Goal: Task Accomplishment & Management: Use online tool/utility

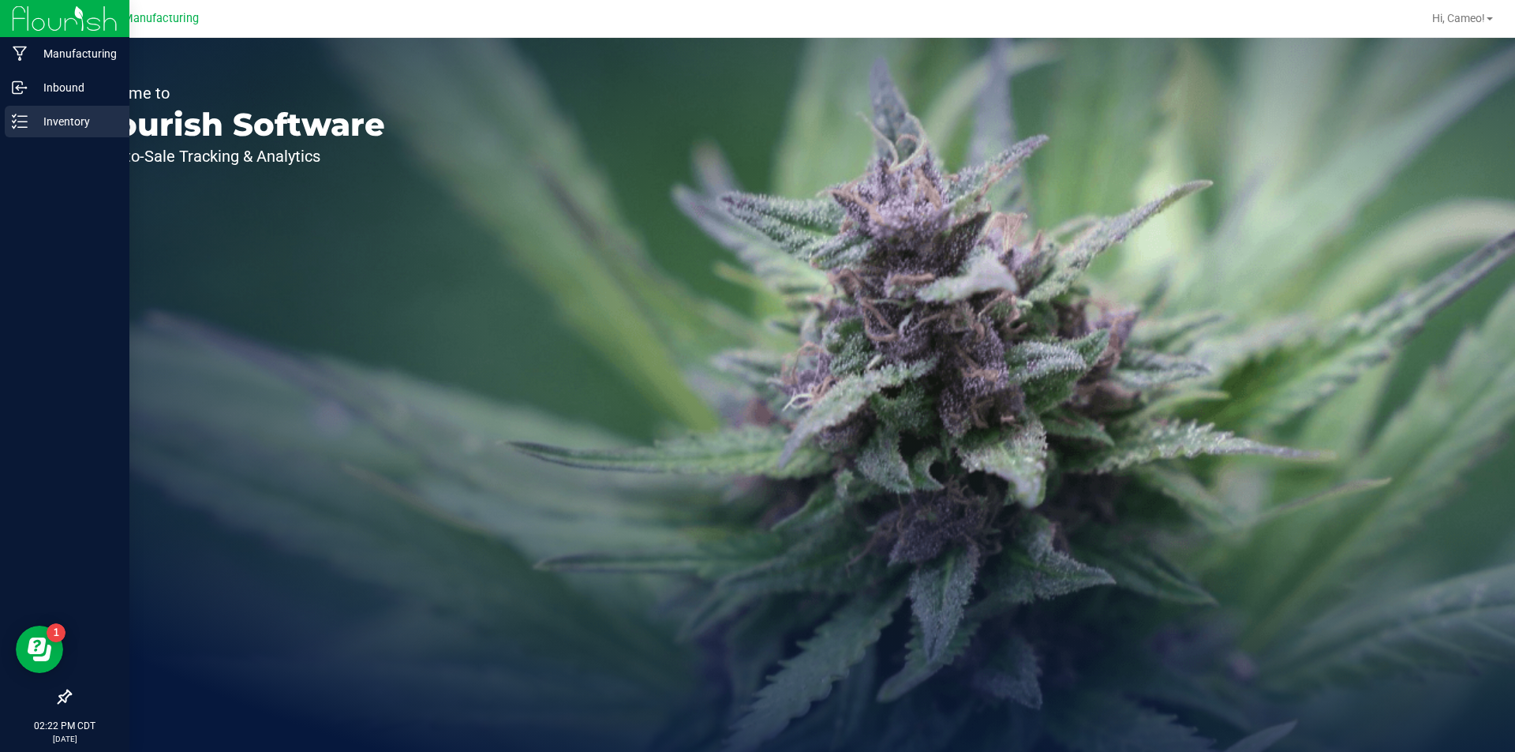
click at [47, 122] on p "Inventory" at bounding box center [75, 121] width 95 height 19
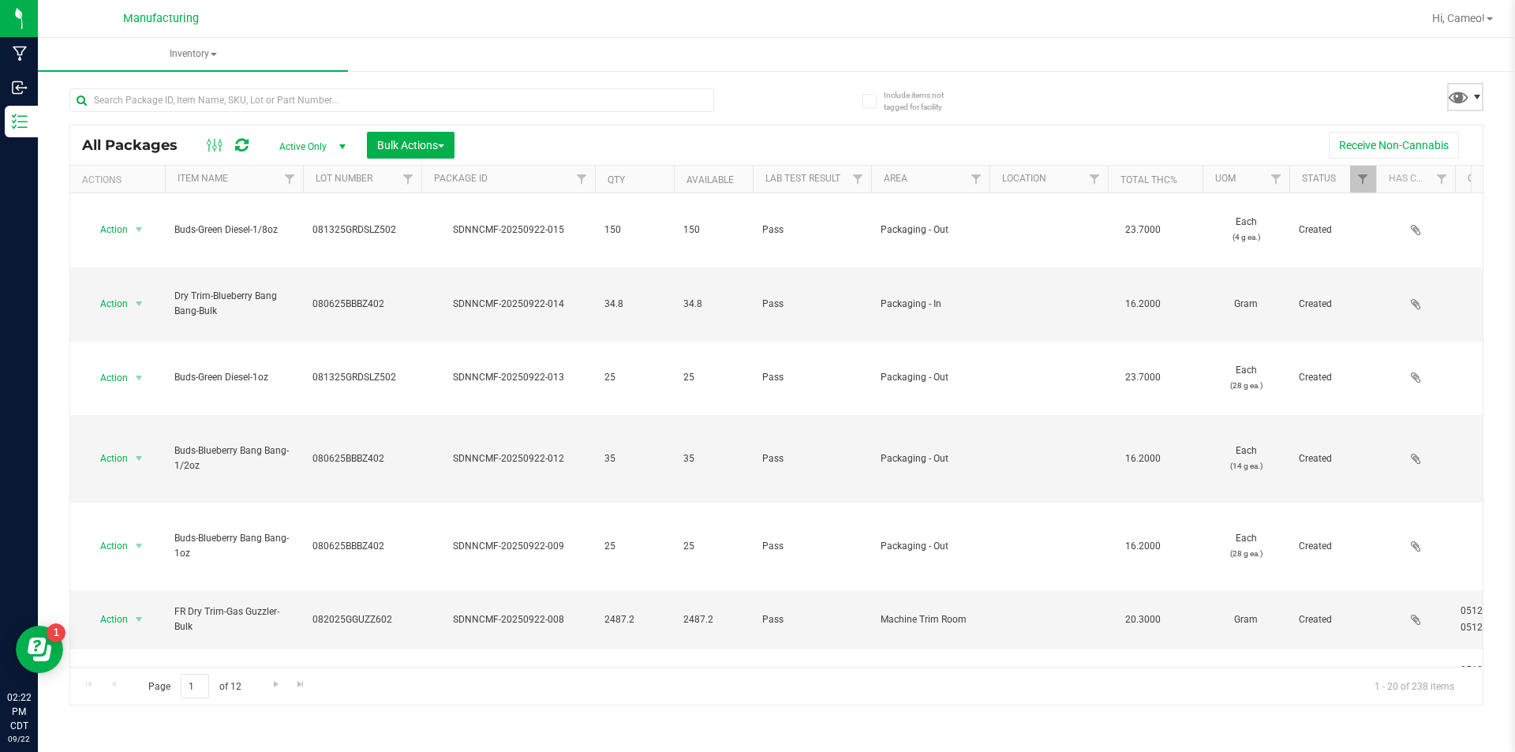
click at [1471, 99] on span at bounding box center [1476, 97] width 13 height 13
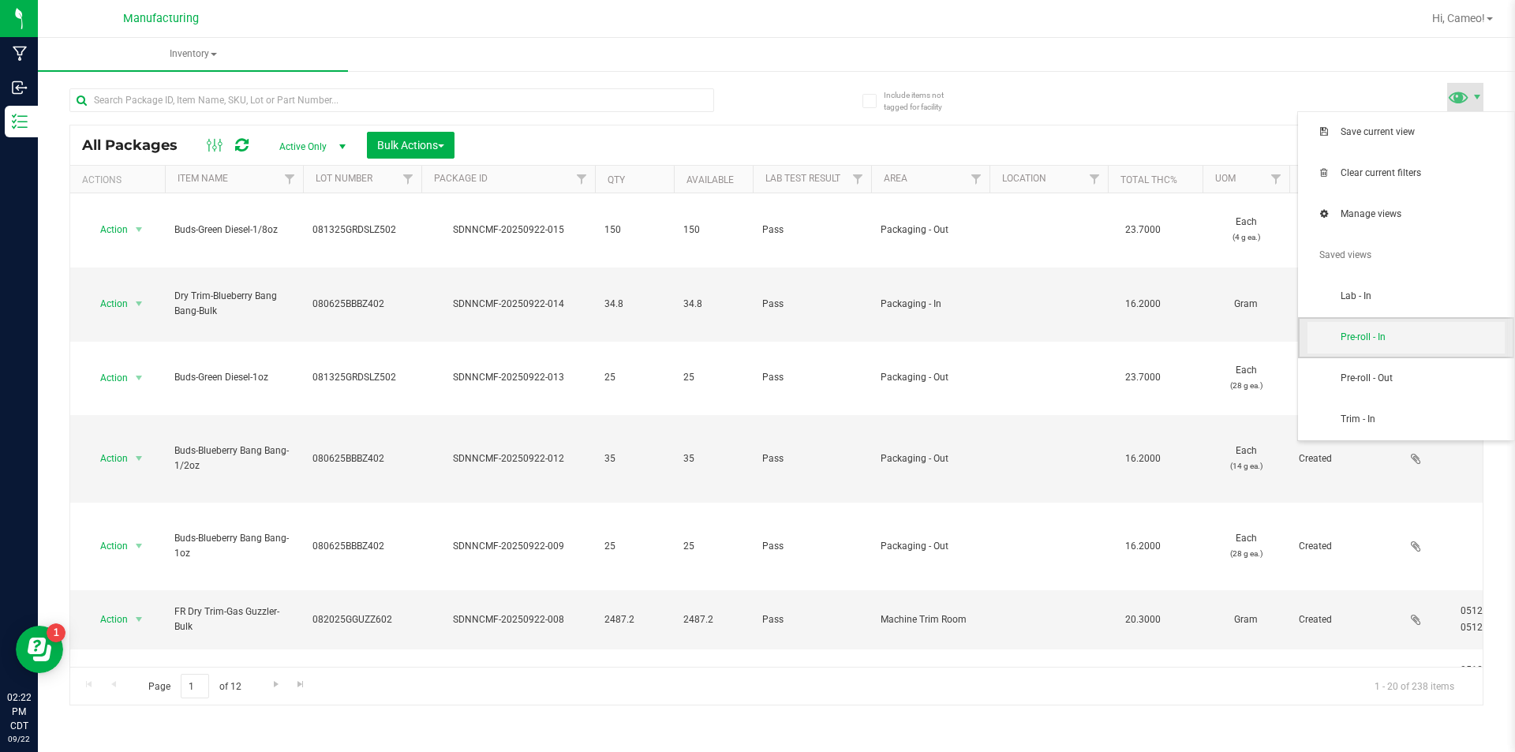
click at [1409, 349] on span "Pre-roll - In" at bounding box center [1405, 338] width 197 height 32
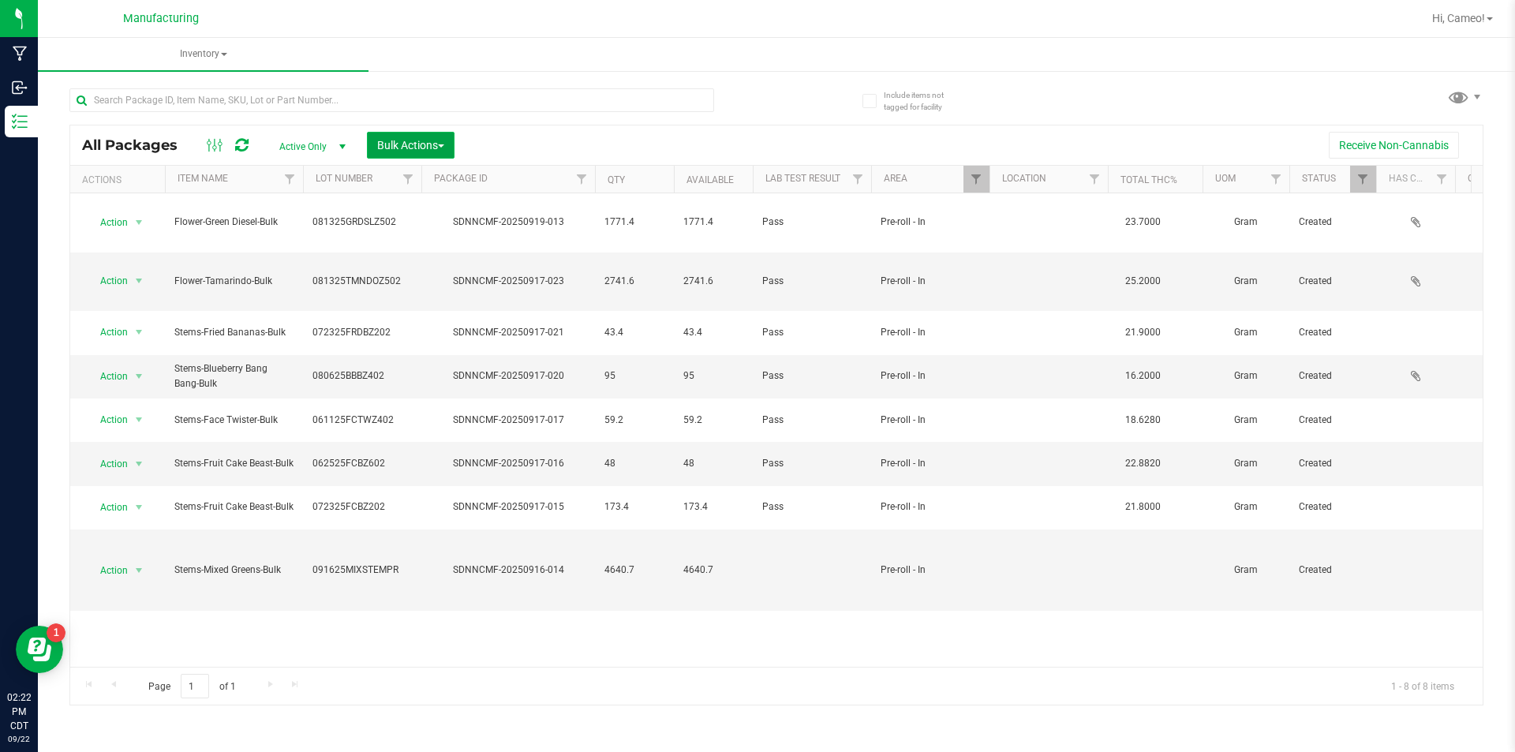
click at [412, 147] on span "Bulk Actions" at bounding box center [410, 145] width 67 height 13
click at [410, 186] on span "Add to manufacturing run" at bounding box center [435, 180] width 119 height 13
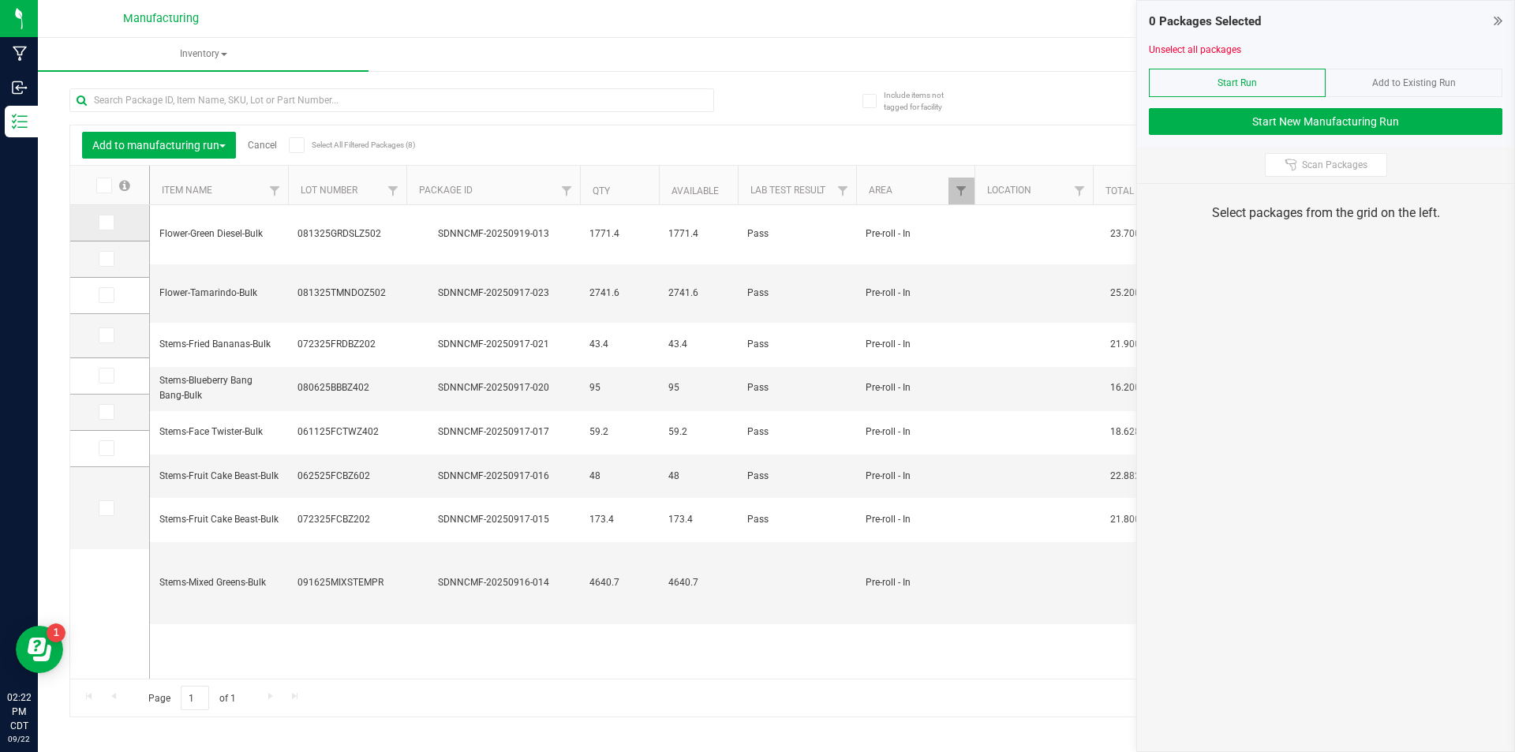
click at [105, 222] on icon at bounding box center [105, 222] width 10 height 0
click at [0, 0] on input "checkbox" at bounding box center [0, 0] width 0 height 0
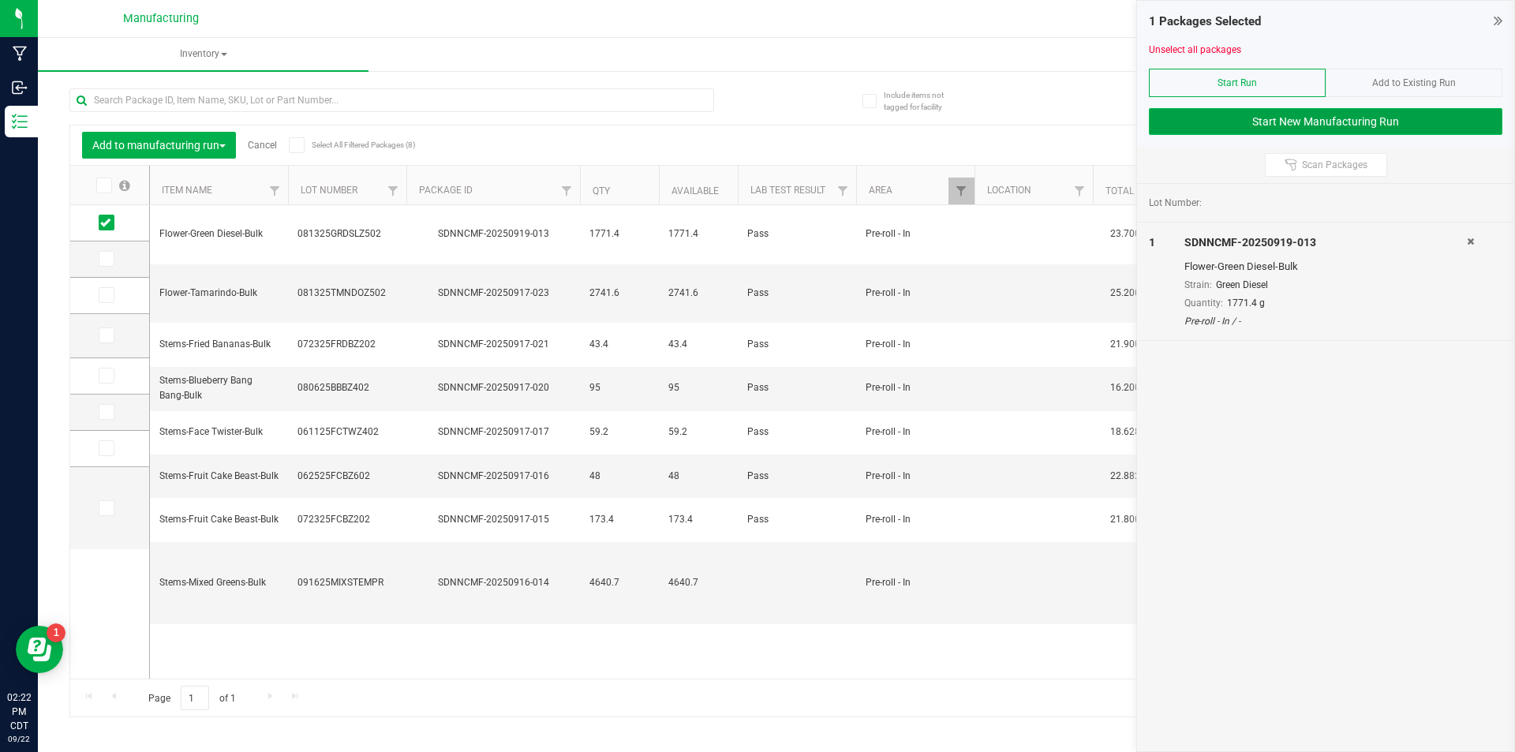
click at [1399, 121] on button "Start New Manufacturing Run" at bounding box center [1325, 121] width 353 height 27
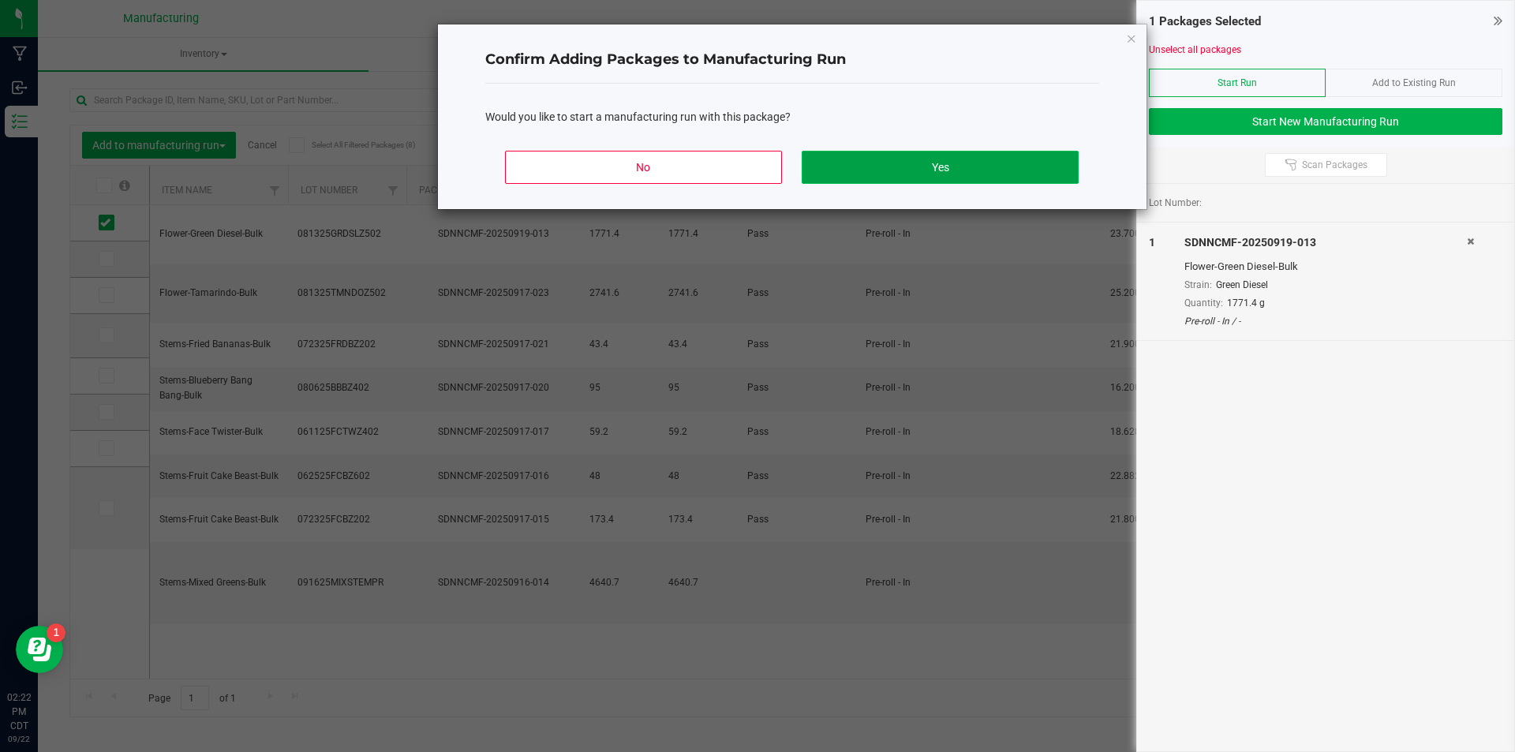
click at [1019, 162] on button "Yes" at bounding box center [939, 167] width 276 height 33
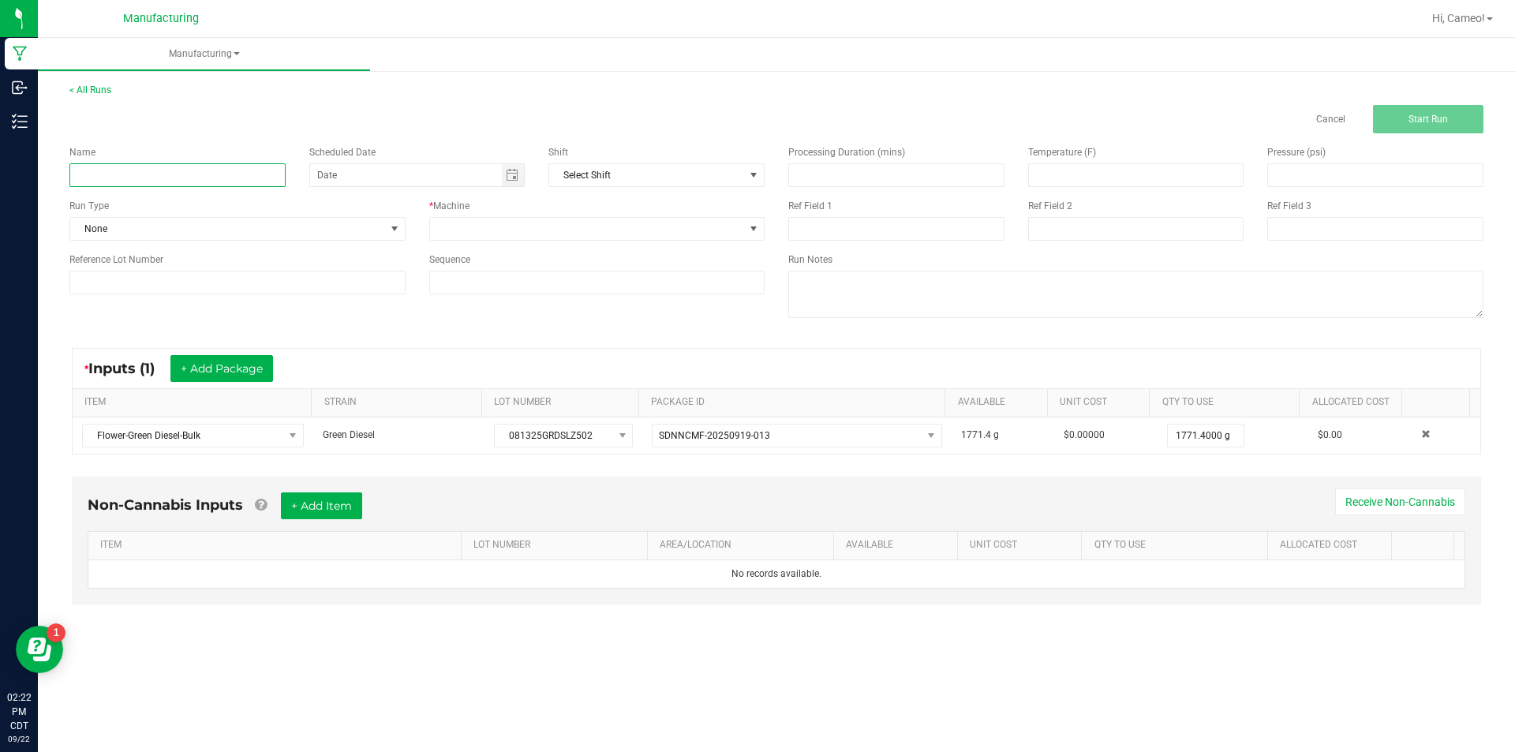
click at [177, 168] on input at bounding box center [177, 175] width 216 height 24
click at [510, 173] on span "Toggle calendar" at bounding box center [512, 175] width 13 height 13
type input "092225 - Green Diesel"
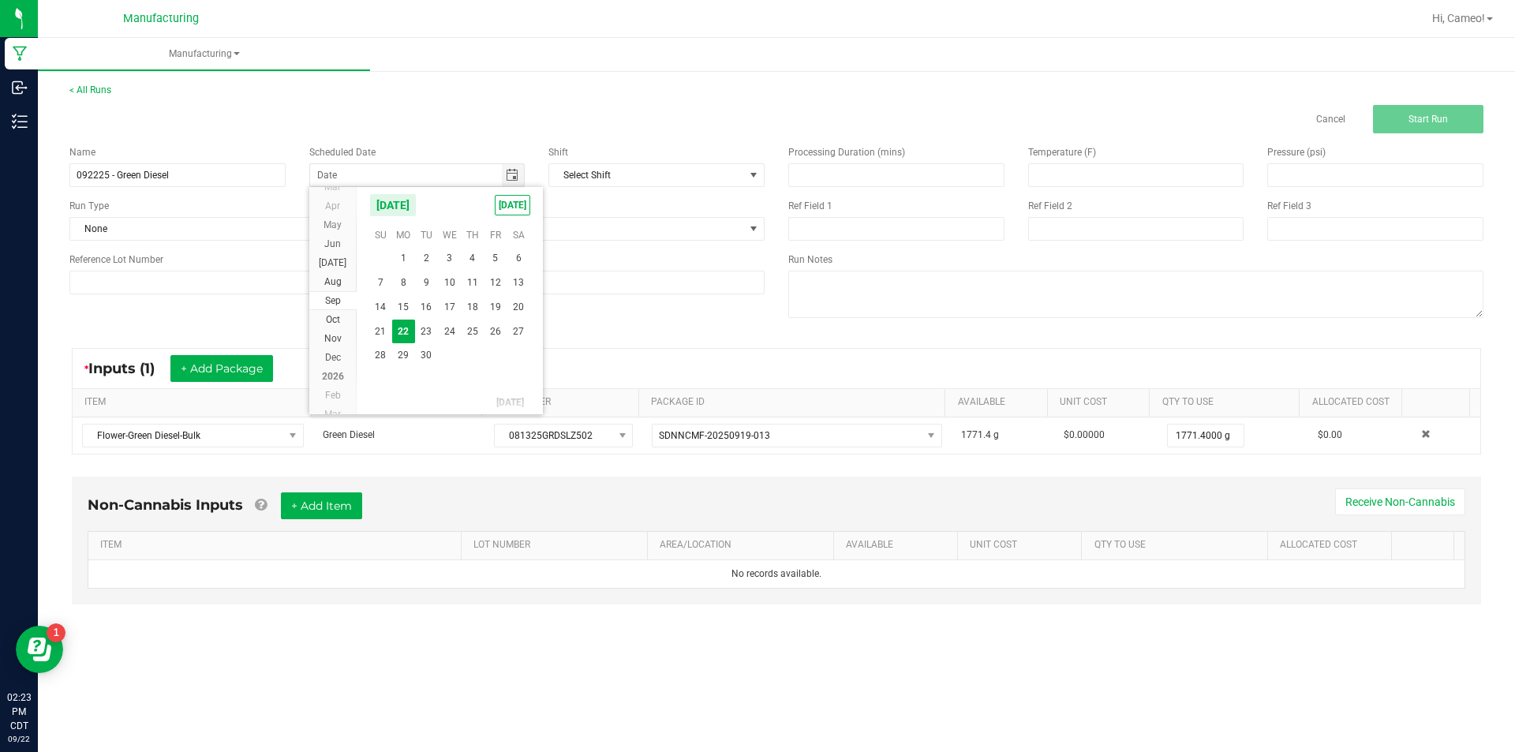
click at [506, 215] on kendo-calendar-header "[DATE] [DATE]" at bounding box center [450, 205] width 186 height 36
click at [509, 207] on span "[DATE]" at bounding box center [512, 205] width 35 height 21
type input "[DATE]"
click at [323, 222] on span "None" at bounding box center [227, 229] width 315 height 22
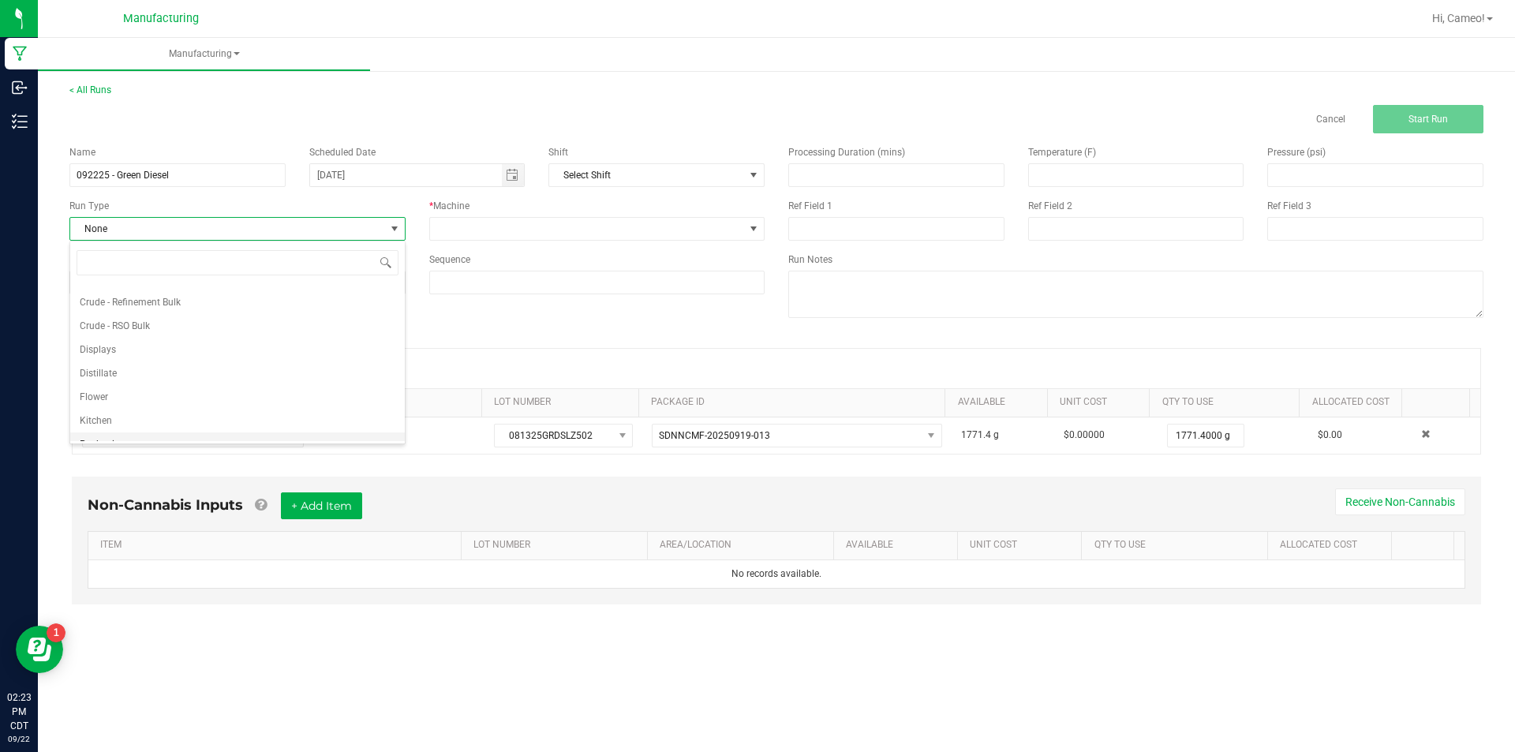
scroll to position [79, 0]
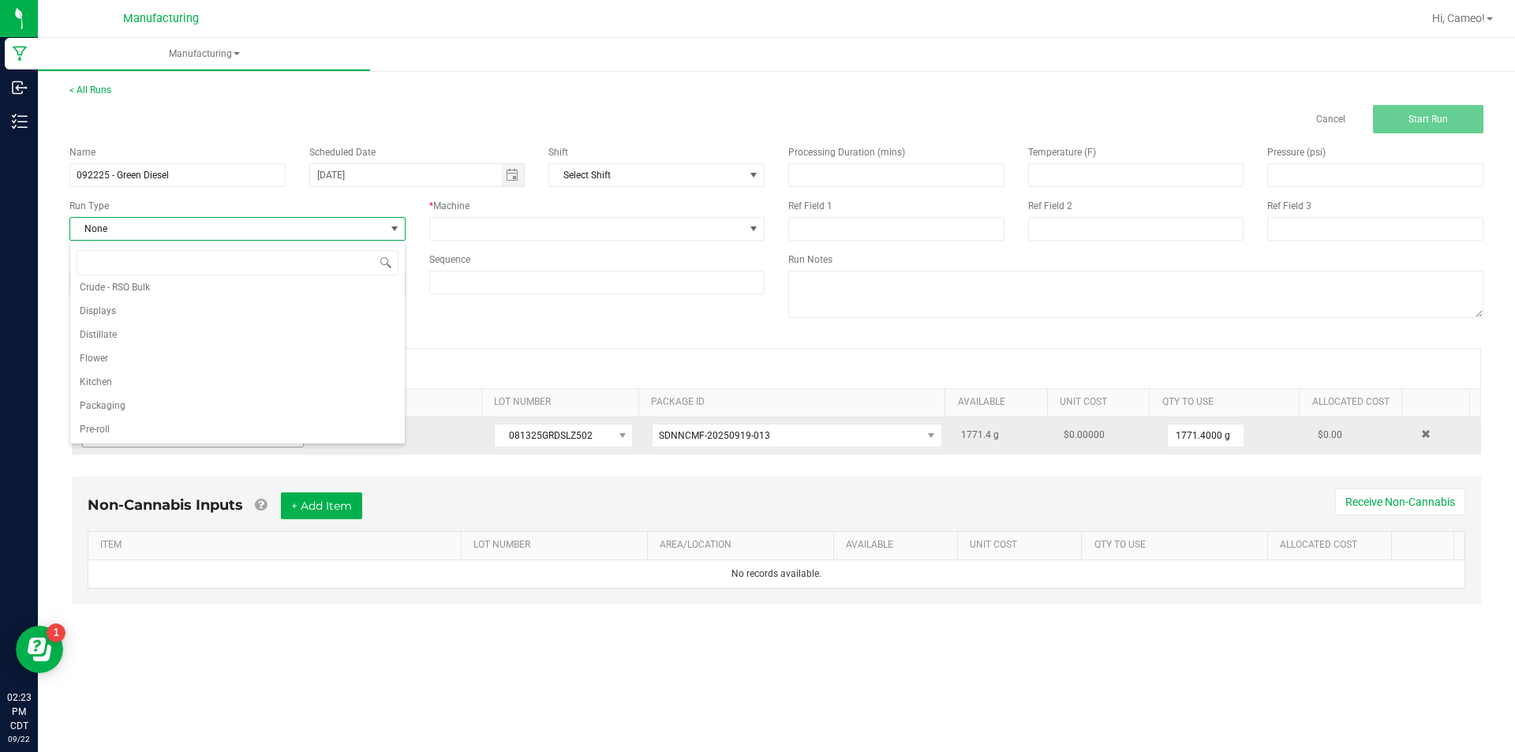
click at [95, 431] on span "Pre-roll" at bounding box center [95, 429] width 30 height 16
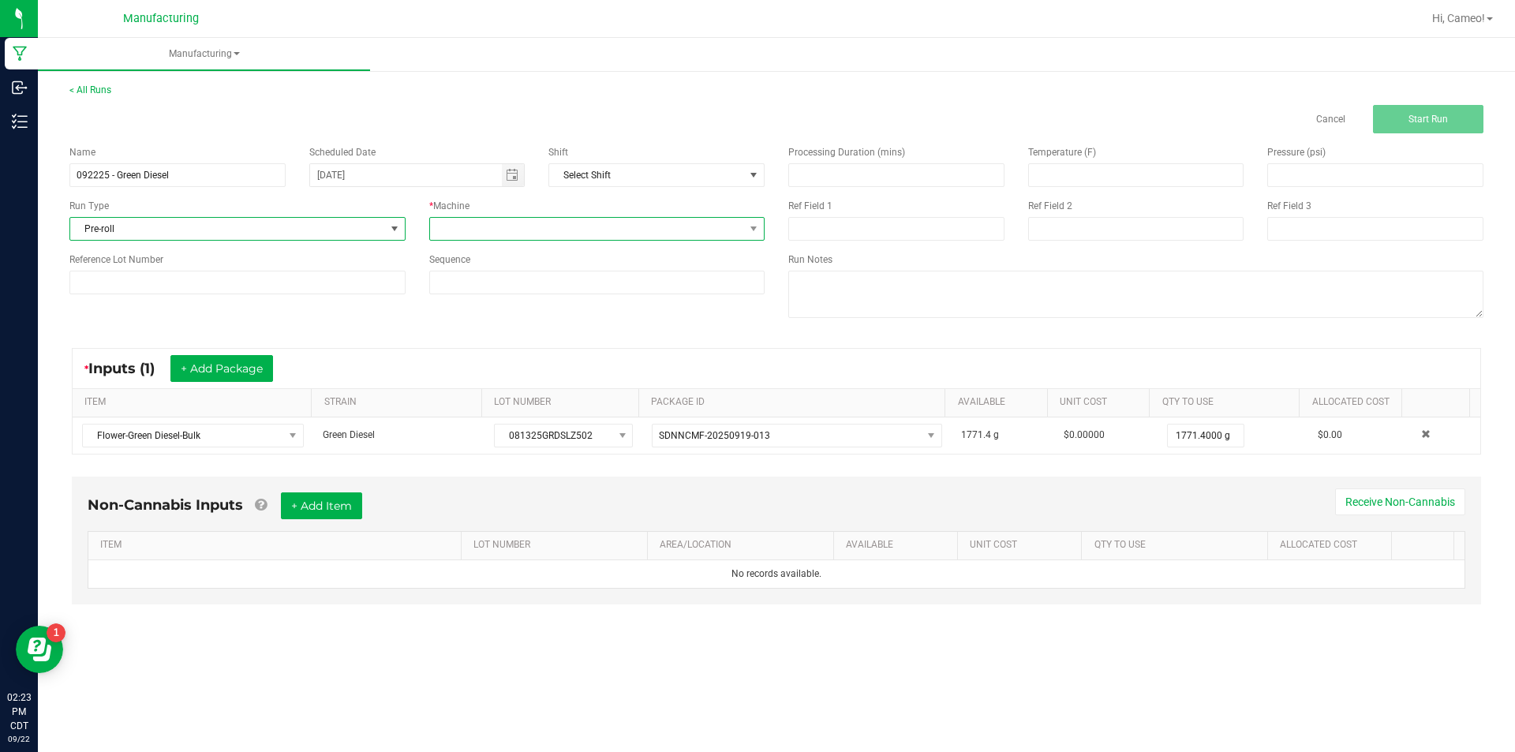
click at [745, 225] on span at bounding box center [754, 229] width 20 height 22
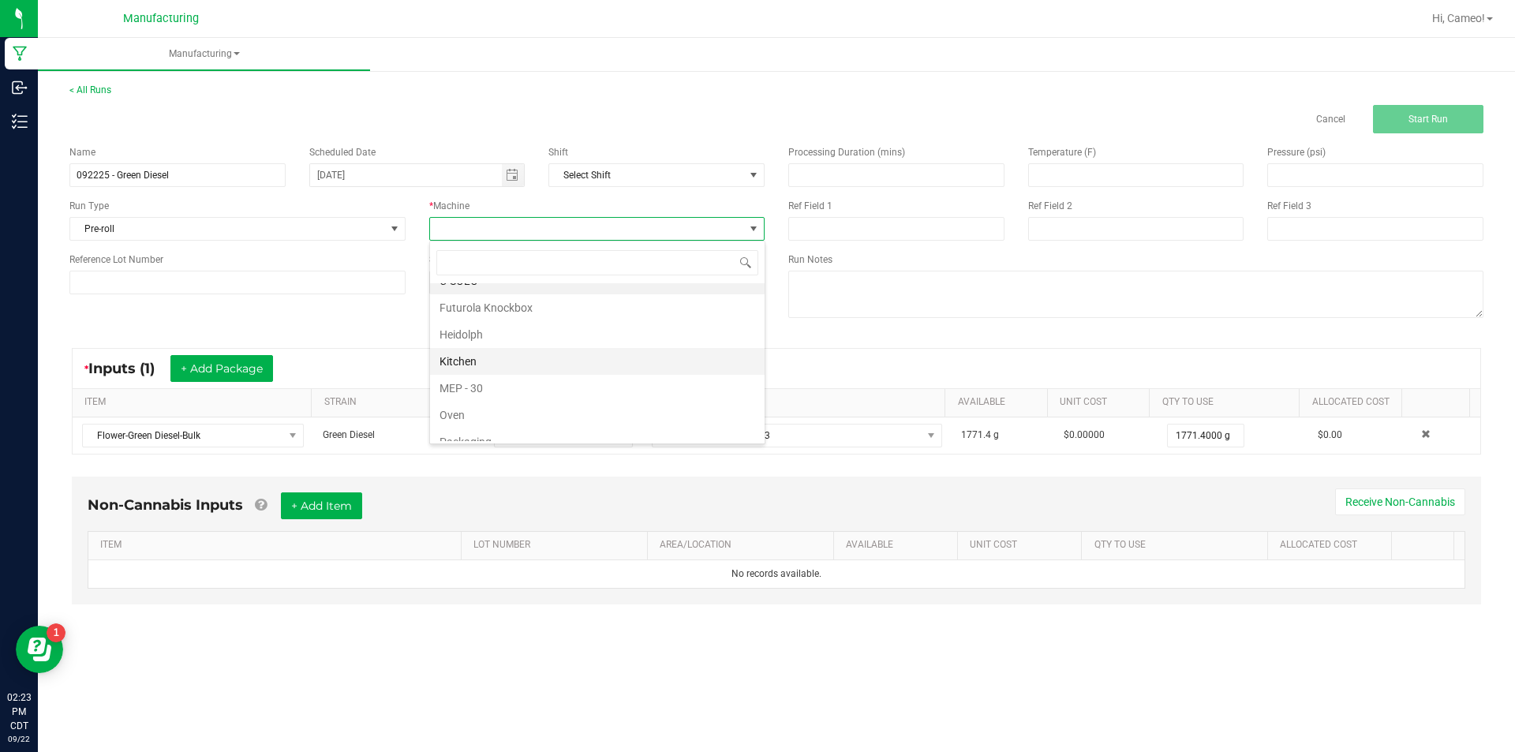
scroll to position [8, 0]
click at [549, 317] on li "Futurola Knockbox" at bounding box center [597, 315] width 334 height 27
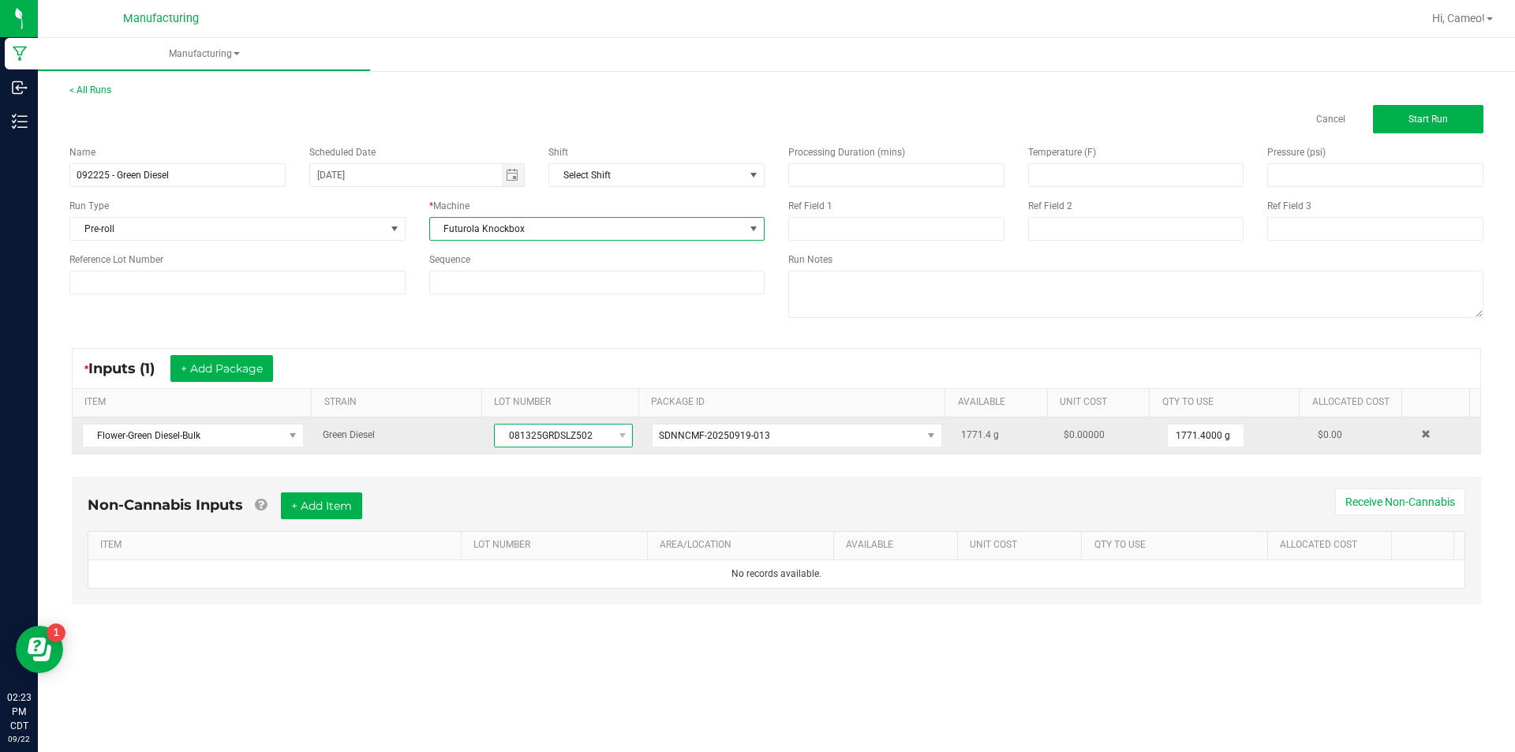
click at [547, 432] on span "081325GRDSLZ502" at bounding box center [554, 435] width 118 height 22
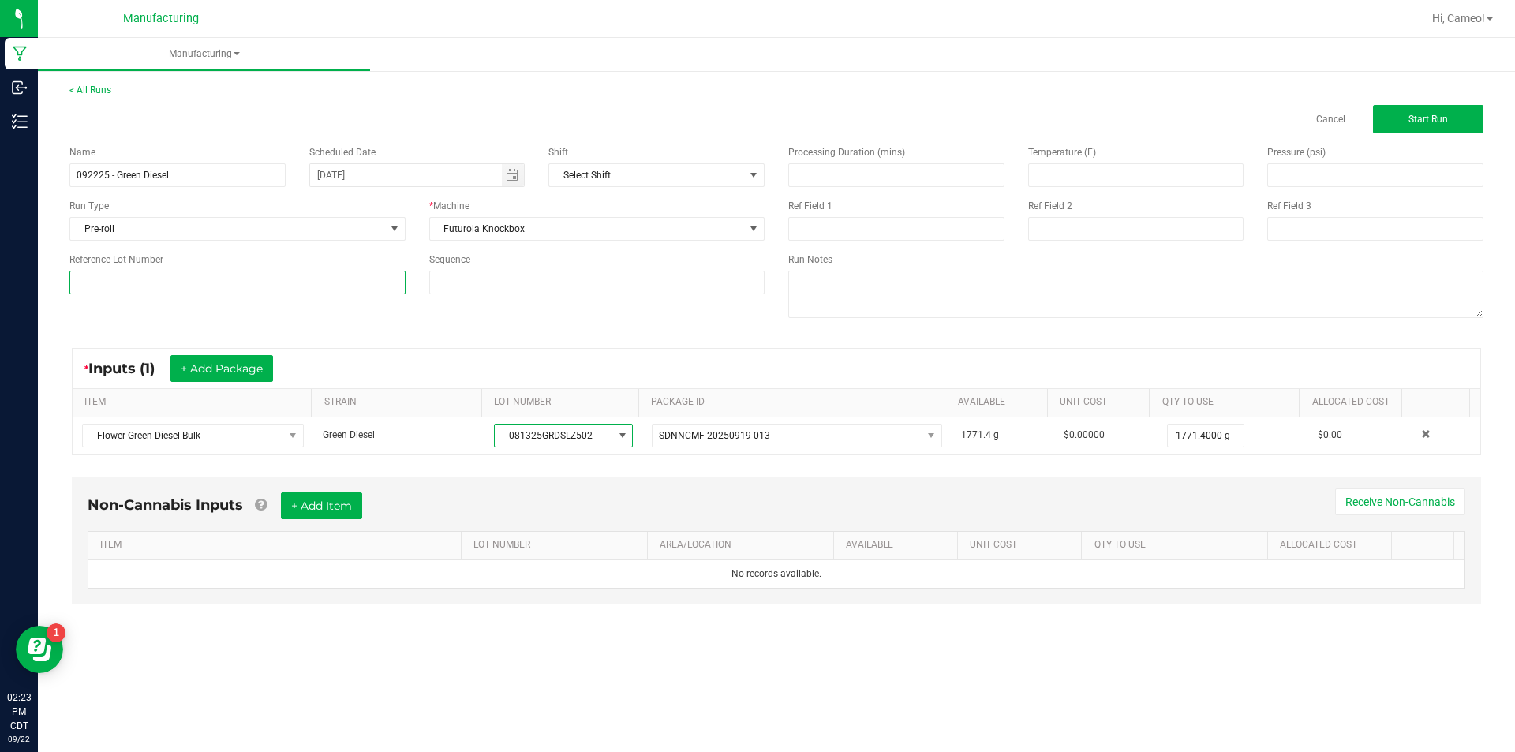
click at [332, 285] on input at bounding box center [237, 283] width 336 height 24
paste input "081325GRDSLZ502"
type input "081325GRDSLZ502"
click at [1410, 121] on span "Start Run" at bounding box center [1427, 119] width 39 height 11
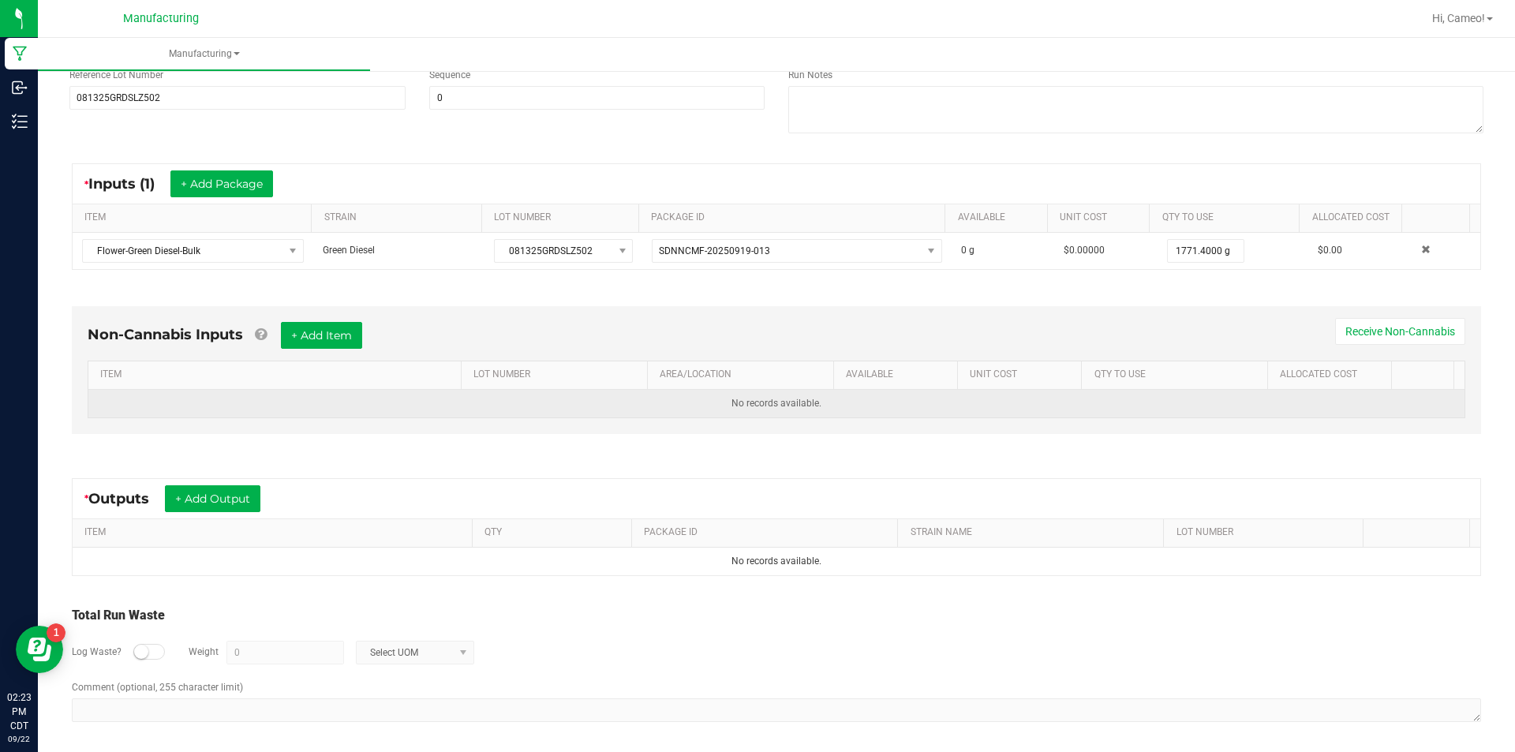
scroll to position [221, 0]
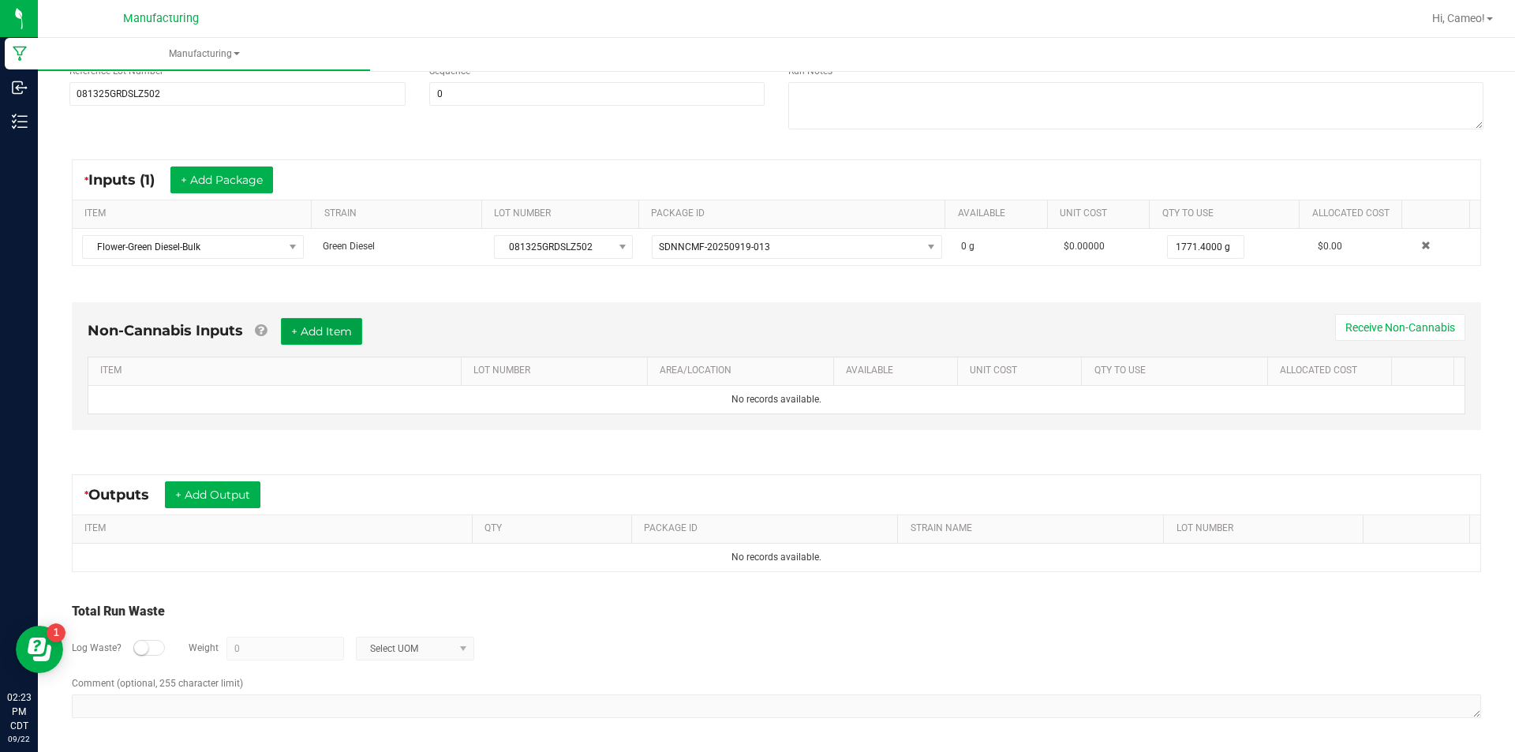
click at [342, 334] on button "+ Add Item" at bounding box center [321, 331] width 81 height 27
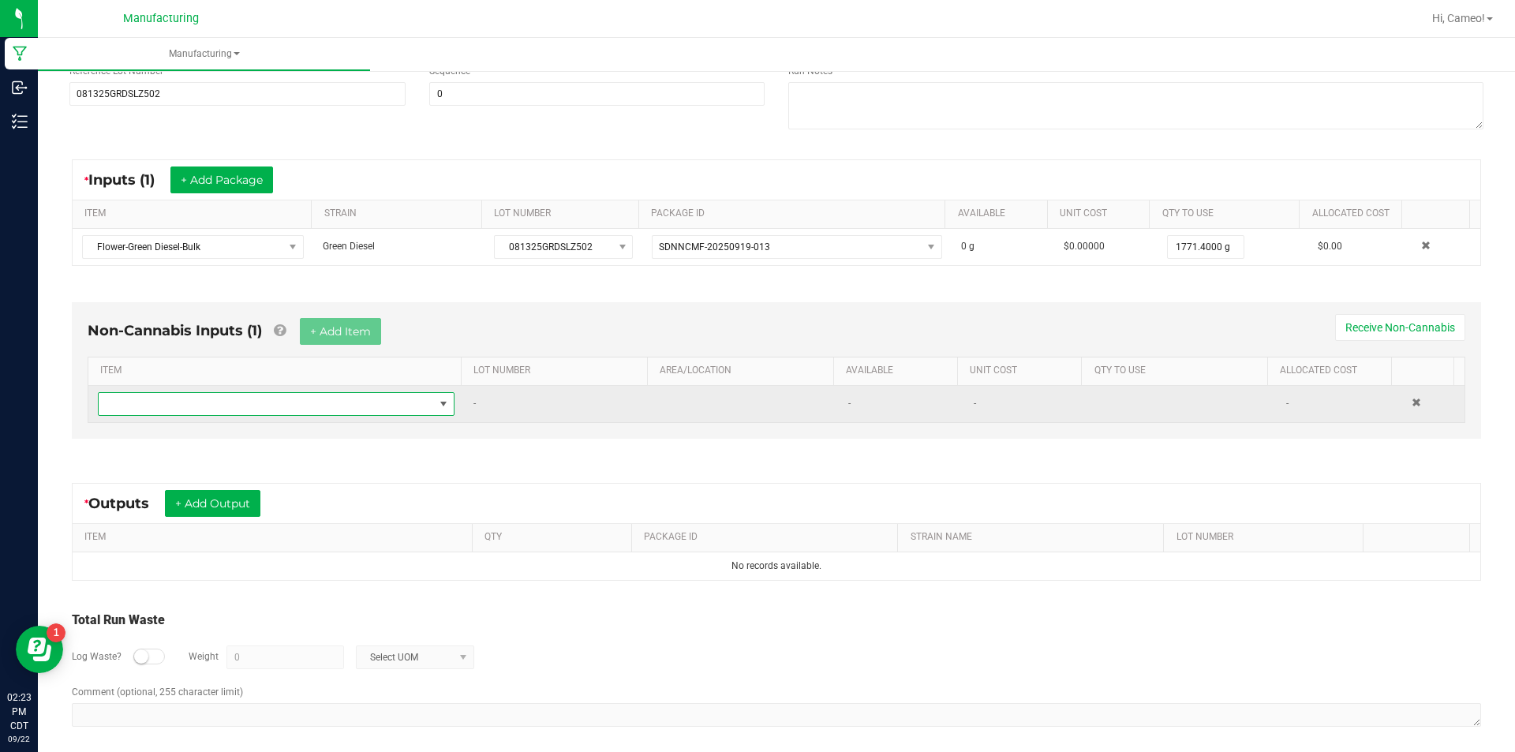
click at [326, 411] on span "NO DATA FOUND" at bounding box center [266, 404] width 335 height 22
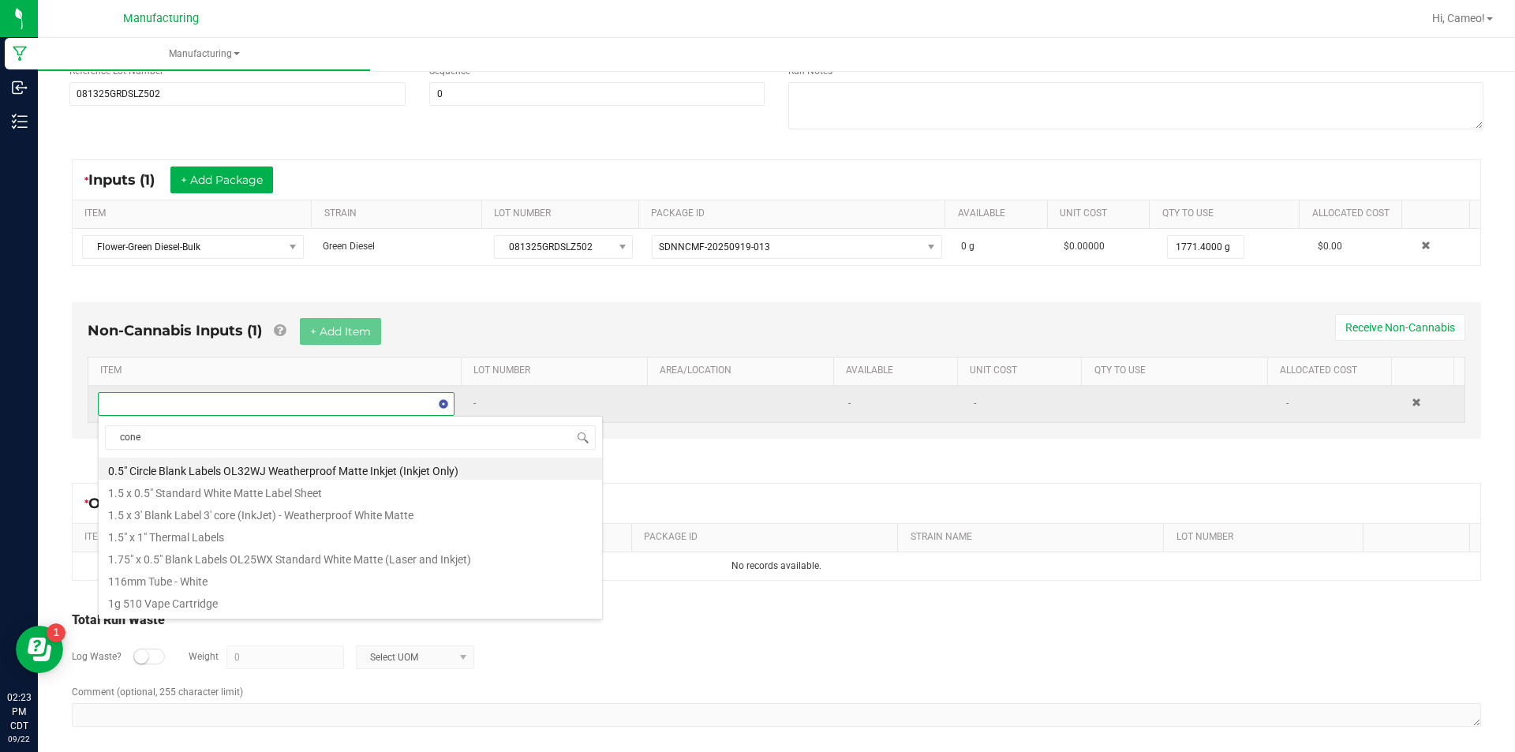
type input "cones"
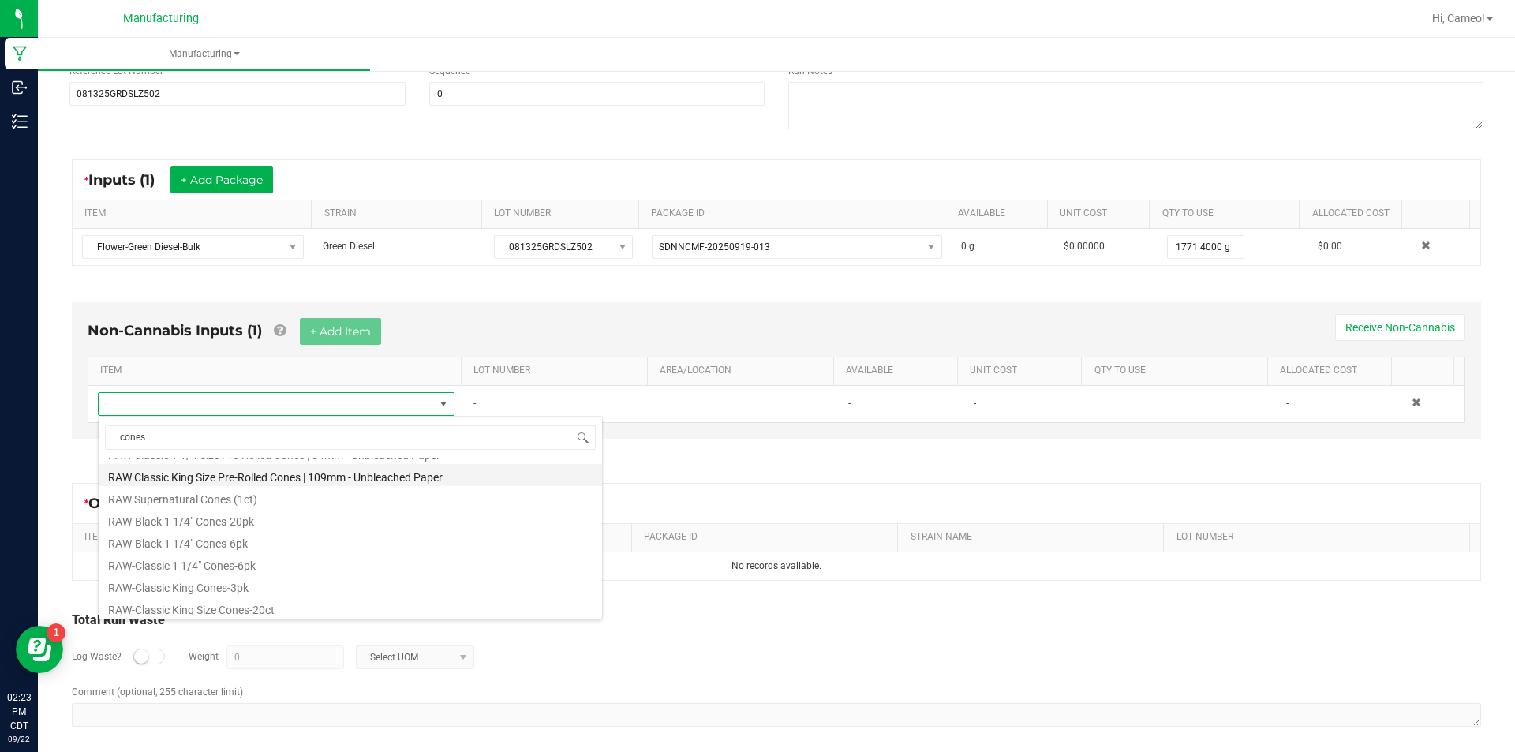
scroll to position [710, 0]
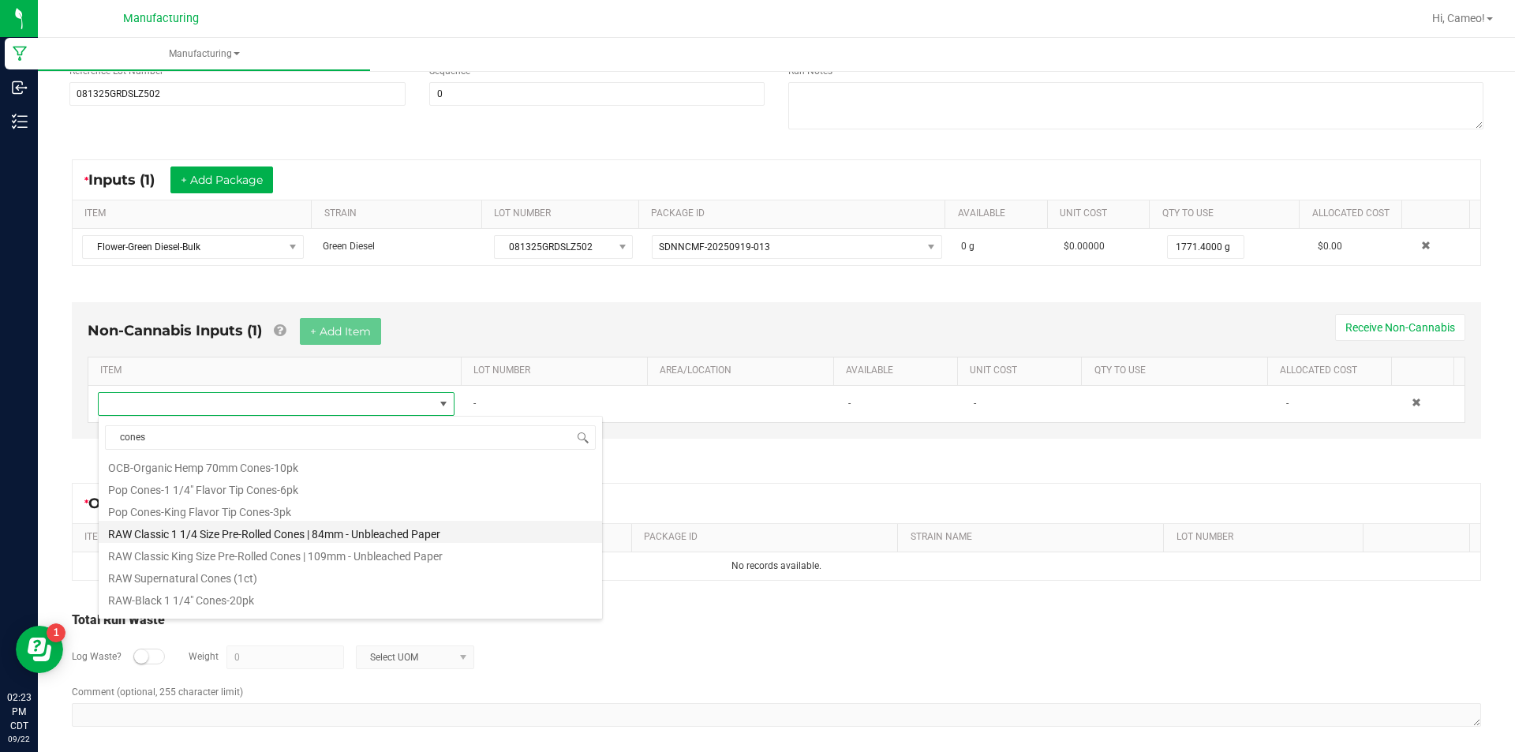
click at [379, 539] on li "RAW Classic 1 1/4 Size Pre-Rolled Cones | 84mm - Unbleached Paper" at bounding box center [350, 532] width 503 height 22
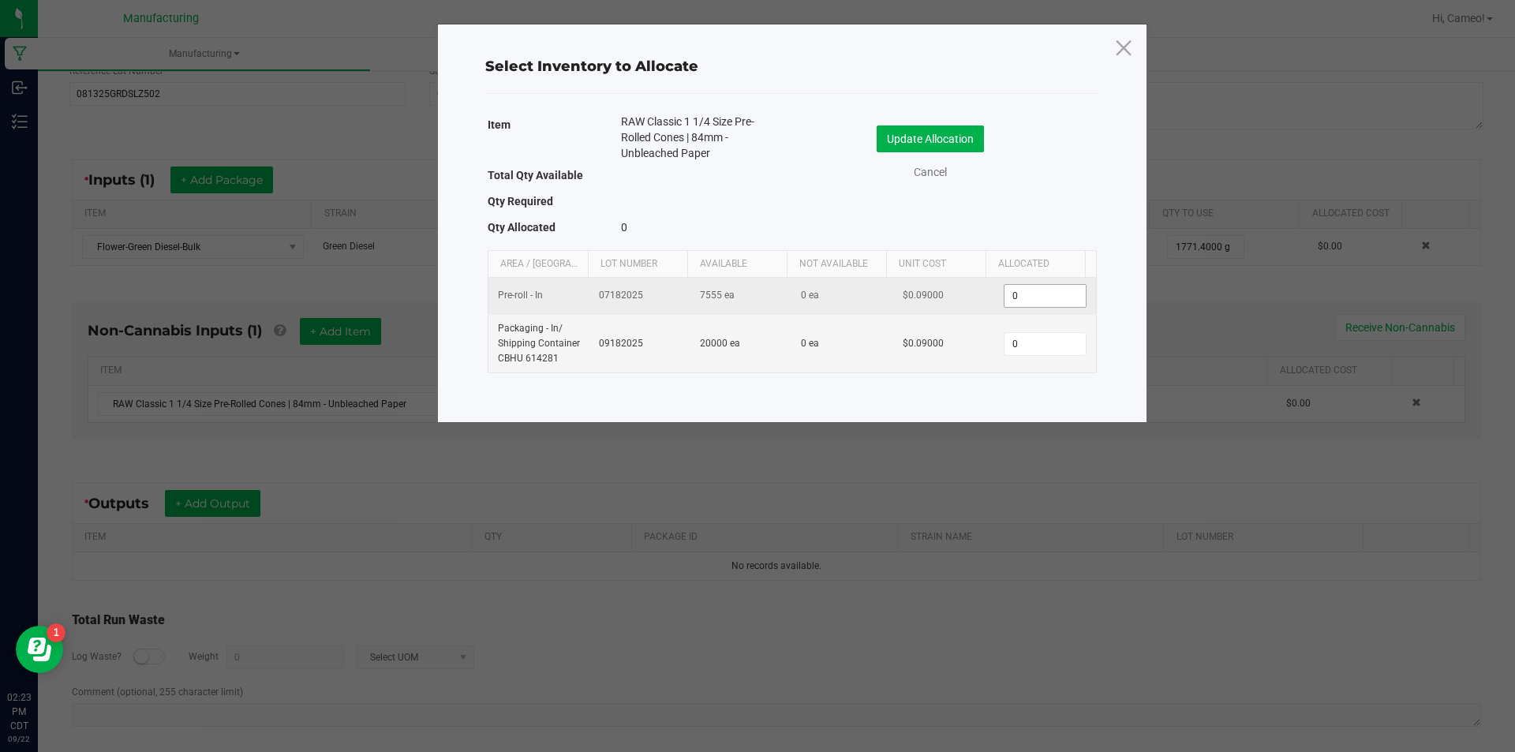
click at [1035, 297] on input "0" at bounding box center [1044, 296] width 80 height 22
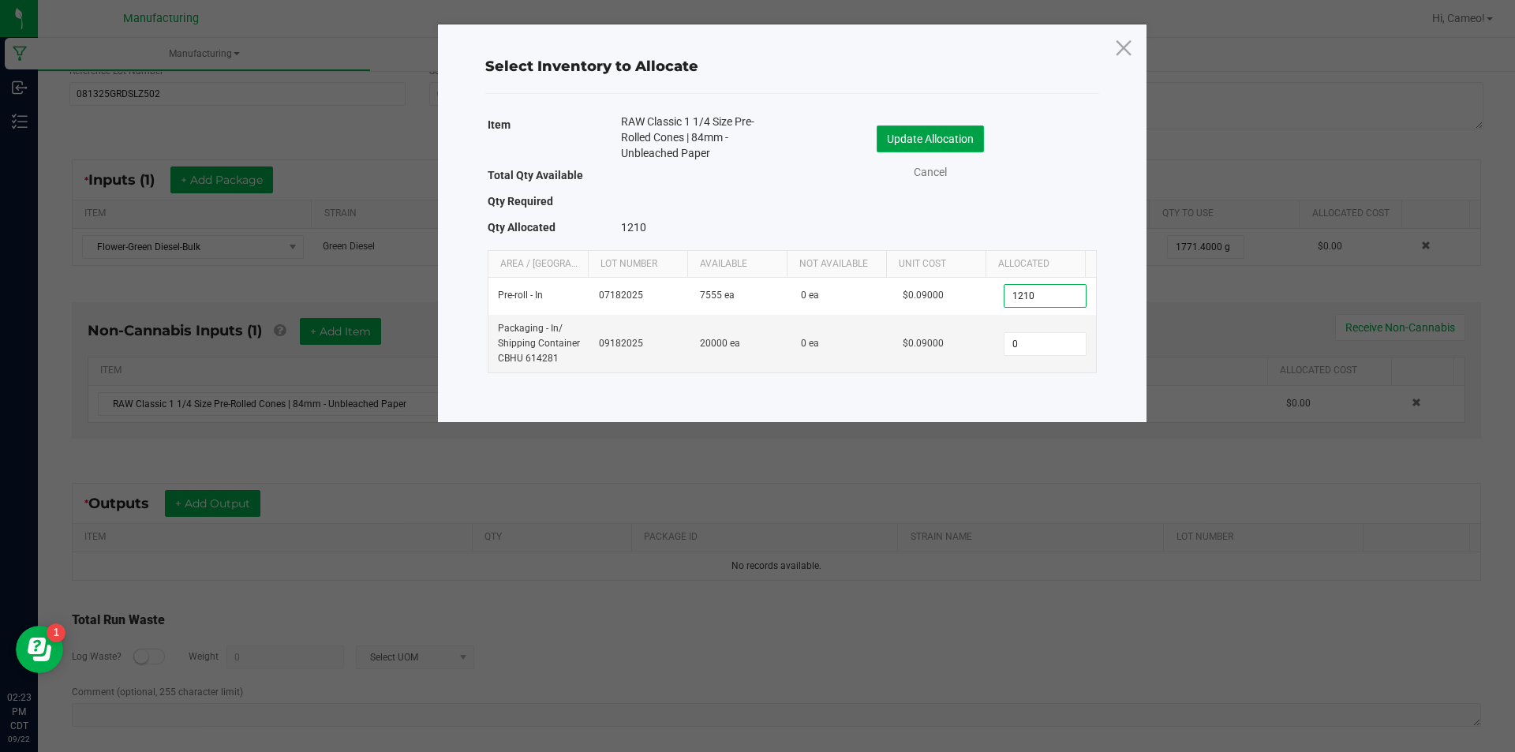
type input "1,210"
click at [966, 132] on button "Update Allocation" at bounding box center [929, 138] width 107 height 27
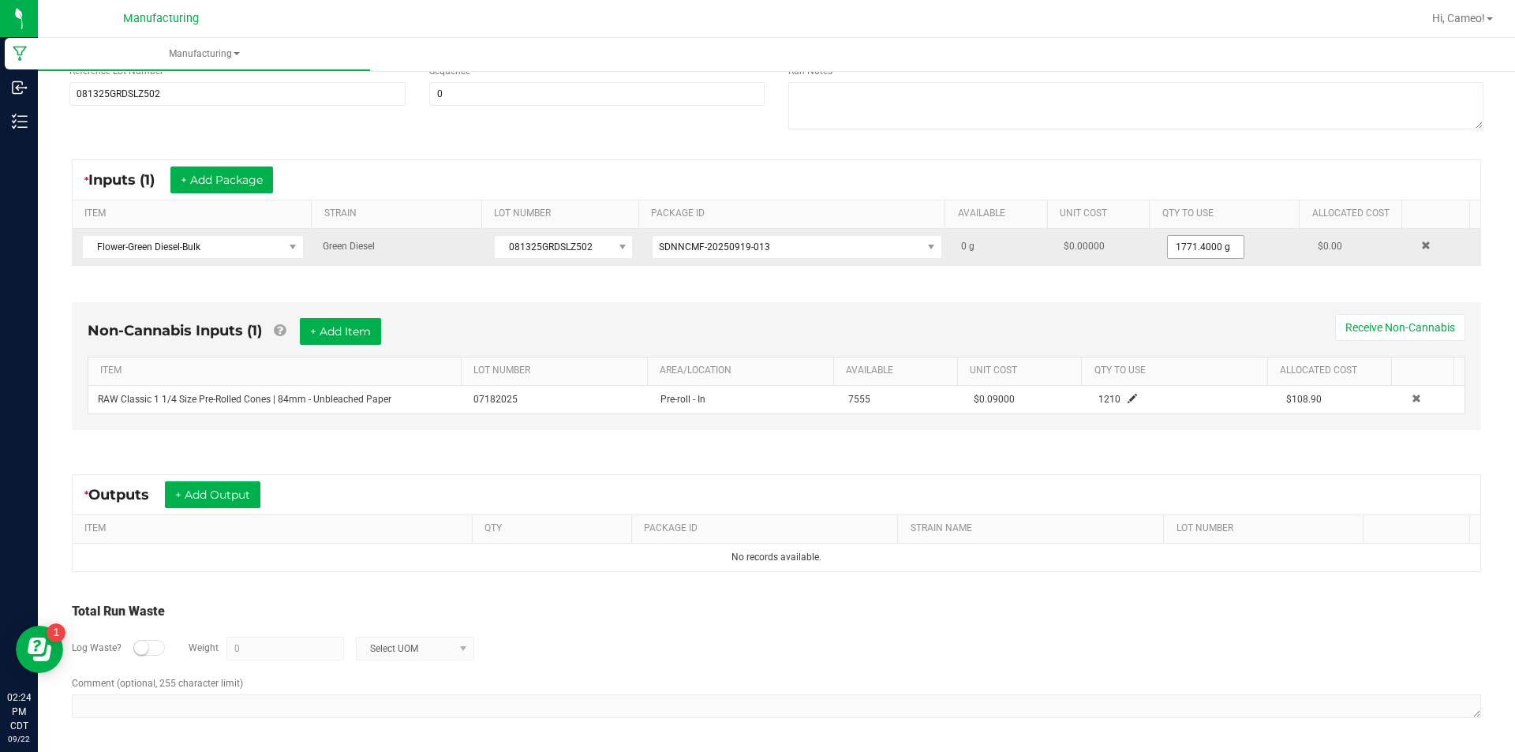
drag, startPoint x: 1189, startPoint y: 260, endPoint x: 1195, endPoint y: 249, distance: 12.0
click at [1190, 259] on td "1771.4000 g" at bounding box center [1232, 247] width 151 height 36
click at [1195, 249] on input "1771.4" at bounding box center [1205, 247] width 76 height 22
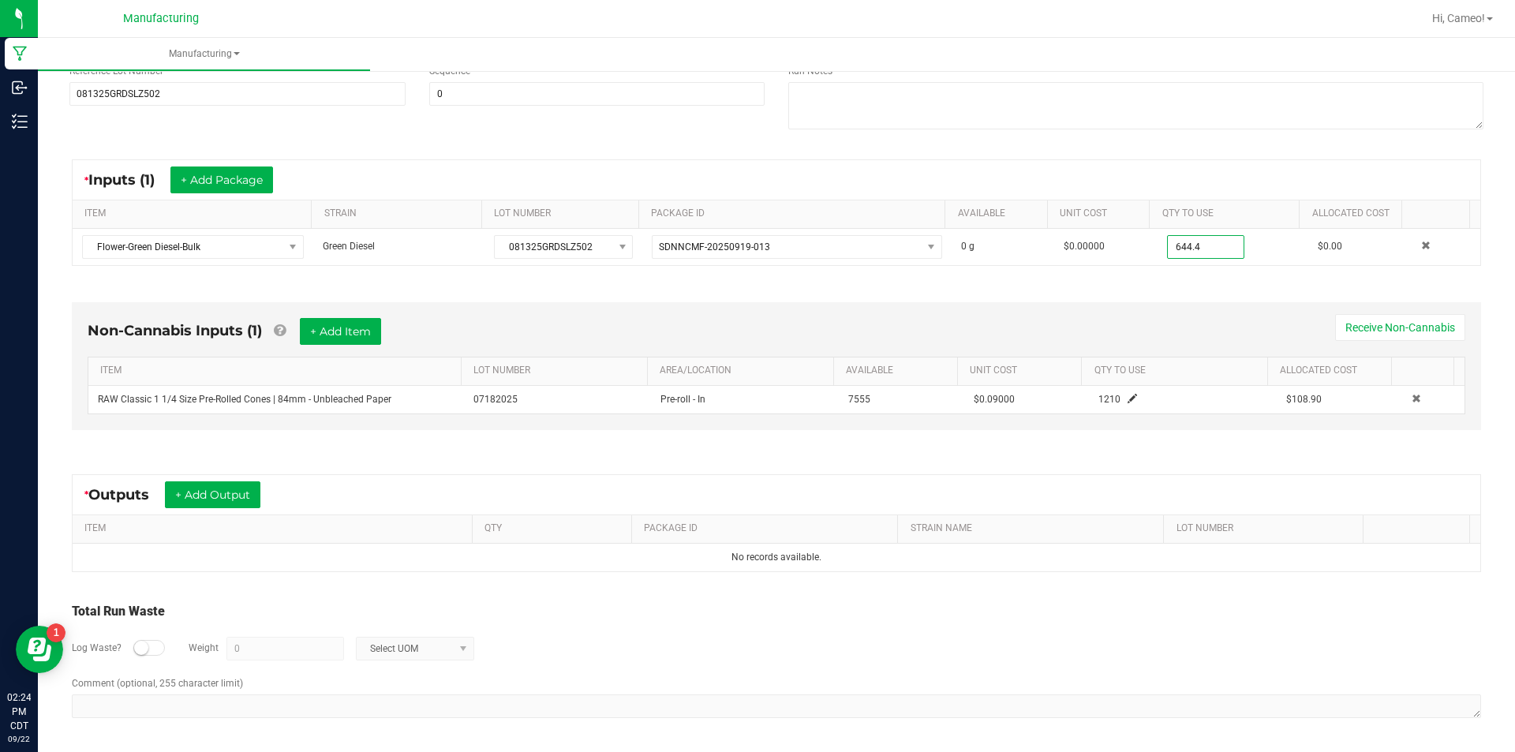
type input "644.4000 g"
click at [1166, 277] on div "* Inputs (1) + Add Package ITEM STRAIN LOT NUMBER PACKAGE ID AVAILABLE Unit Cos…" at bounding box center [776, 212] width 1437 height 135
click at [213, 502] on button "+ Add Output" at bounding box center [212, 494] width 95 height 27
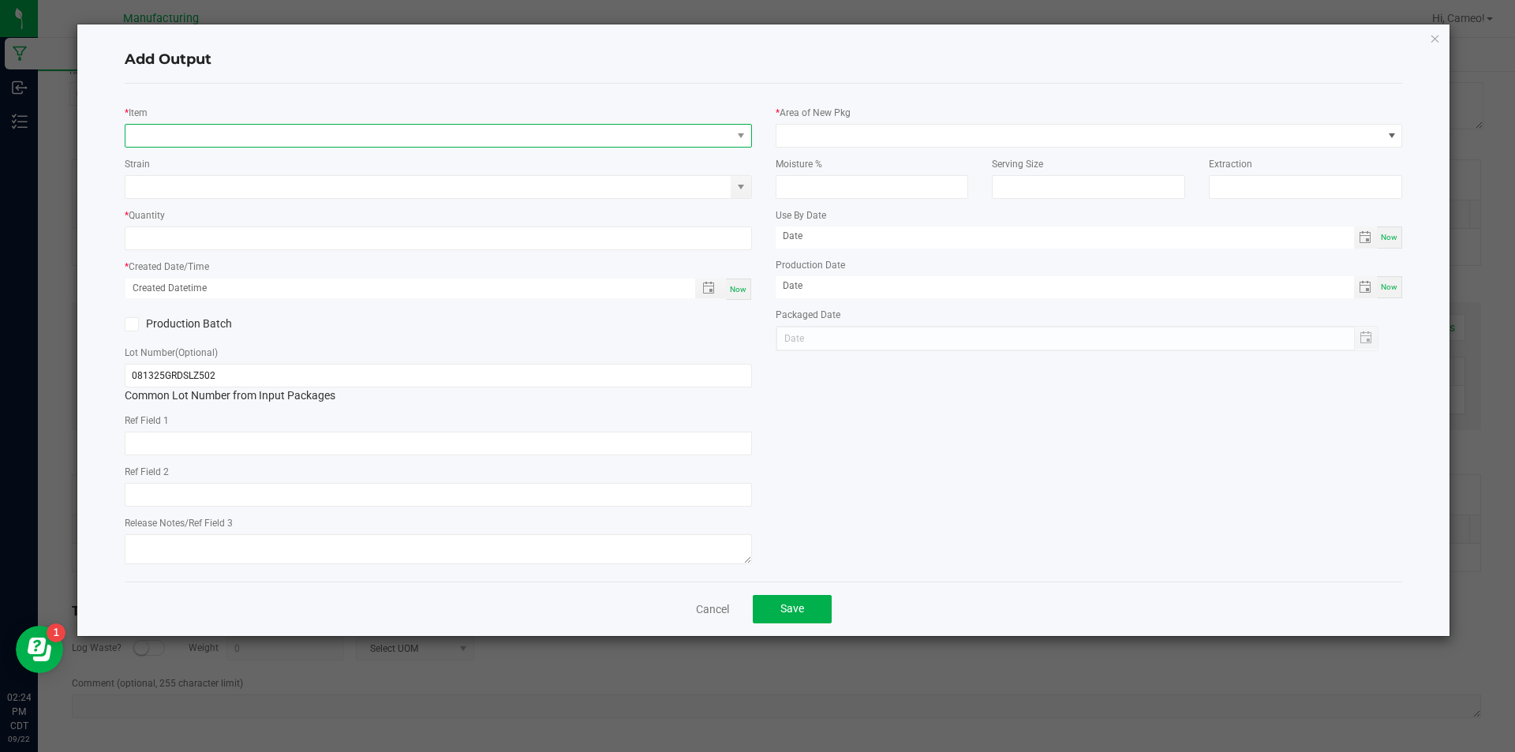
click at [423, 130] on span "NO DATA FOUND" at bounding box center [428, 136] width 606 height 22
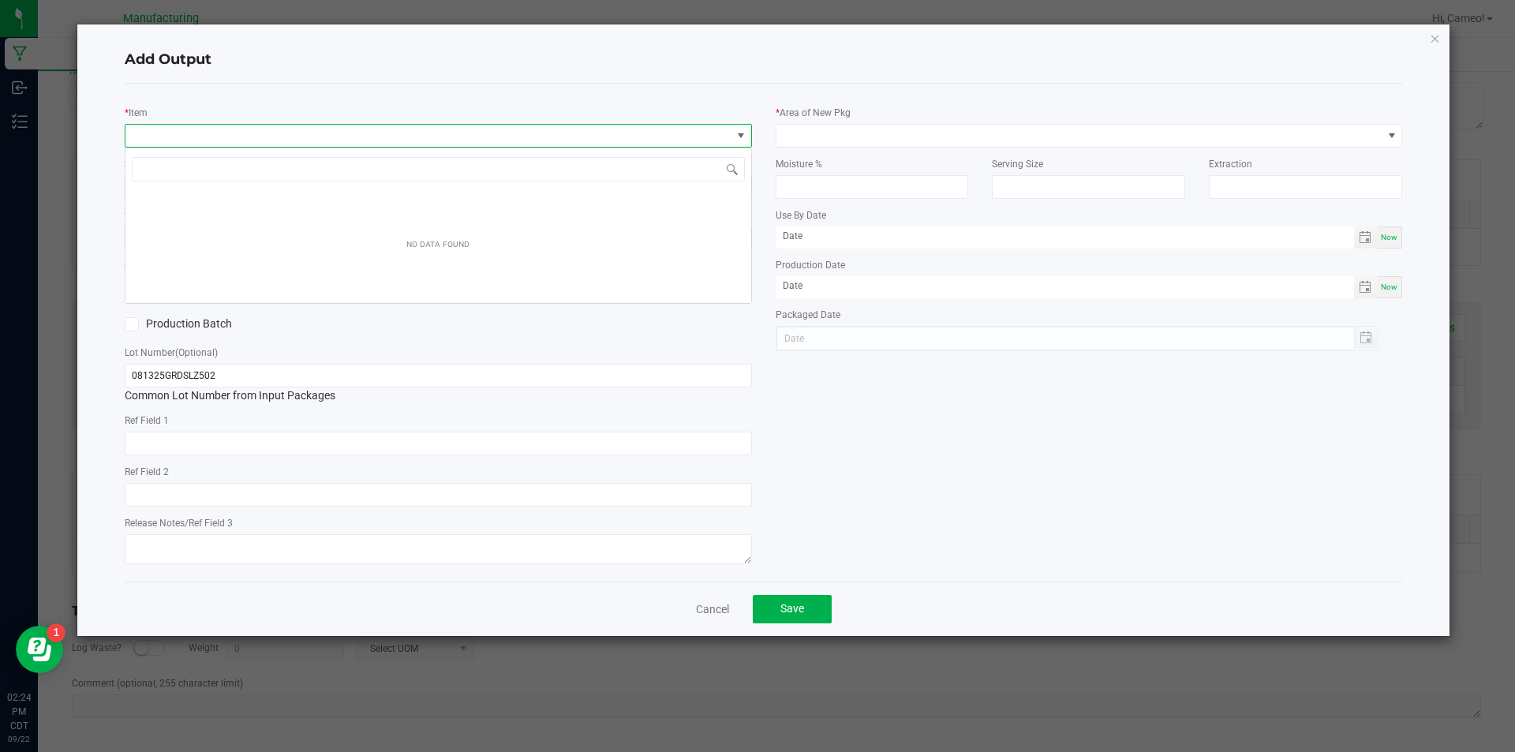
scroll to position [24, 627]
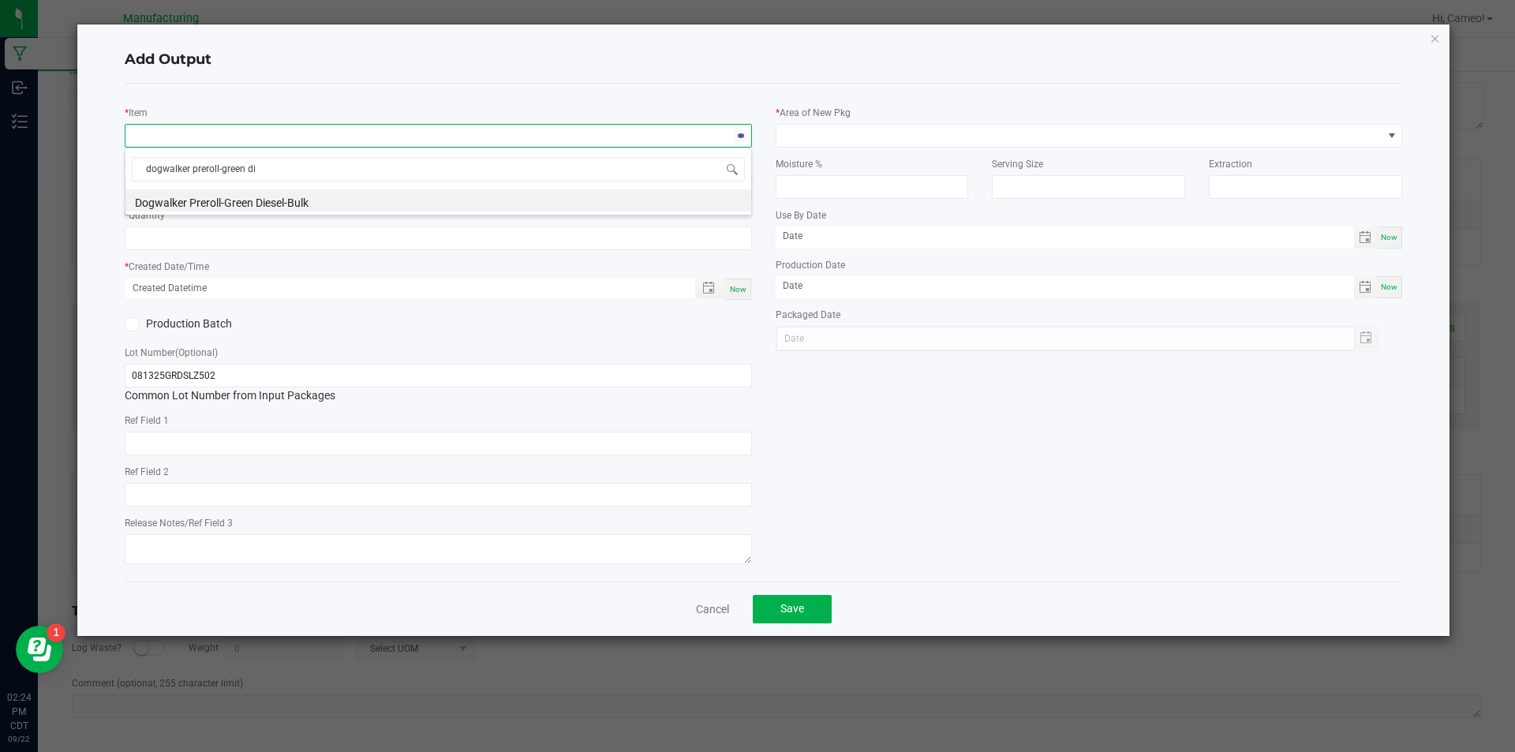
type input "dogwalker preroll-green die"
click at [342, 195] on li "Dogwalker Preroll-Green Diesel-Bulk" at bounding box center [438, 200] width 626 height 22
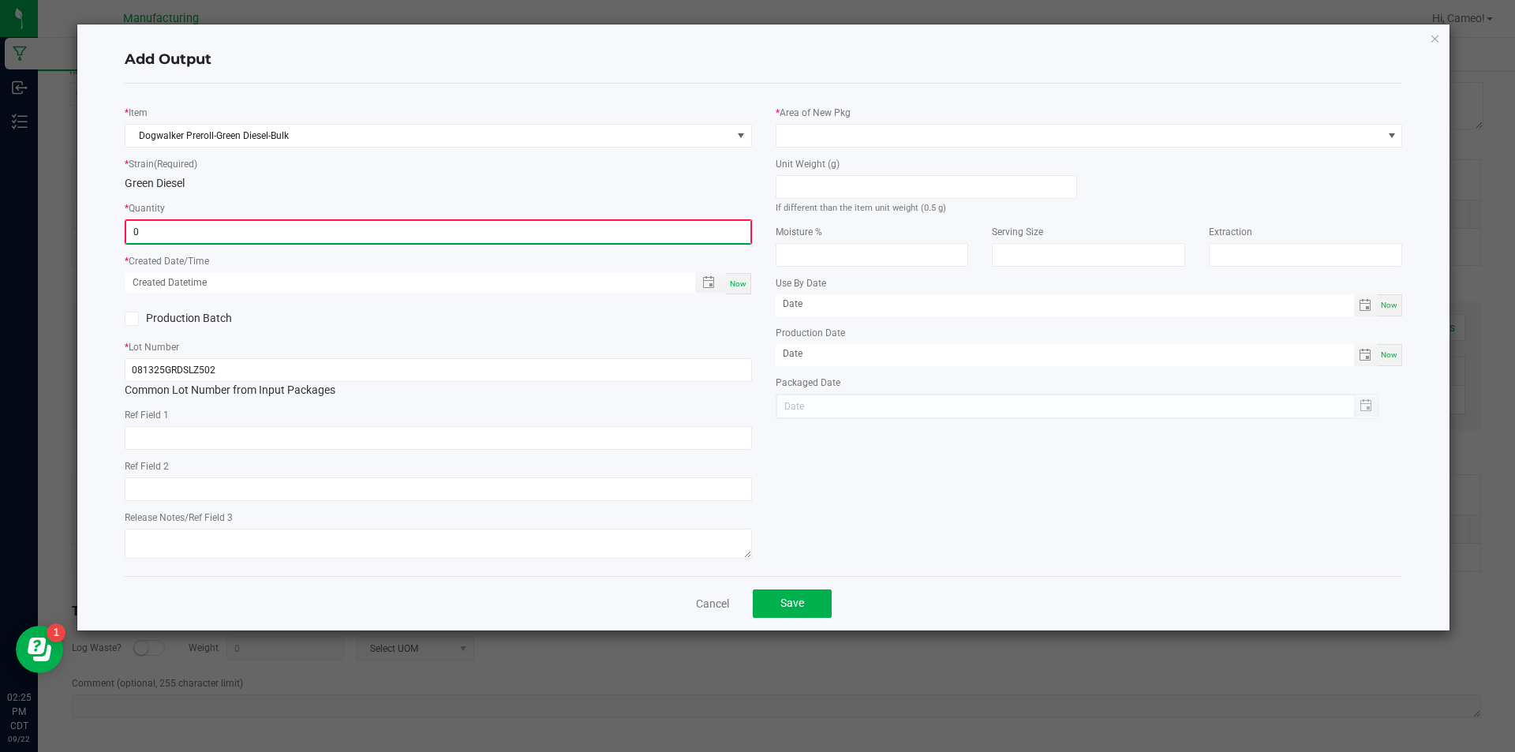
click at [344, 228] on input "0" at bounding box center [438, 232] width 624 height 22
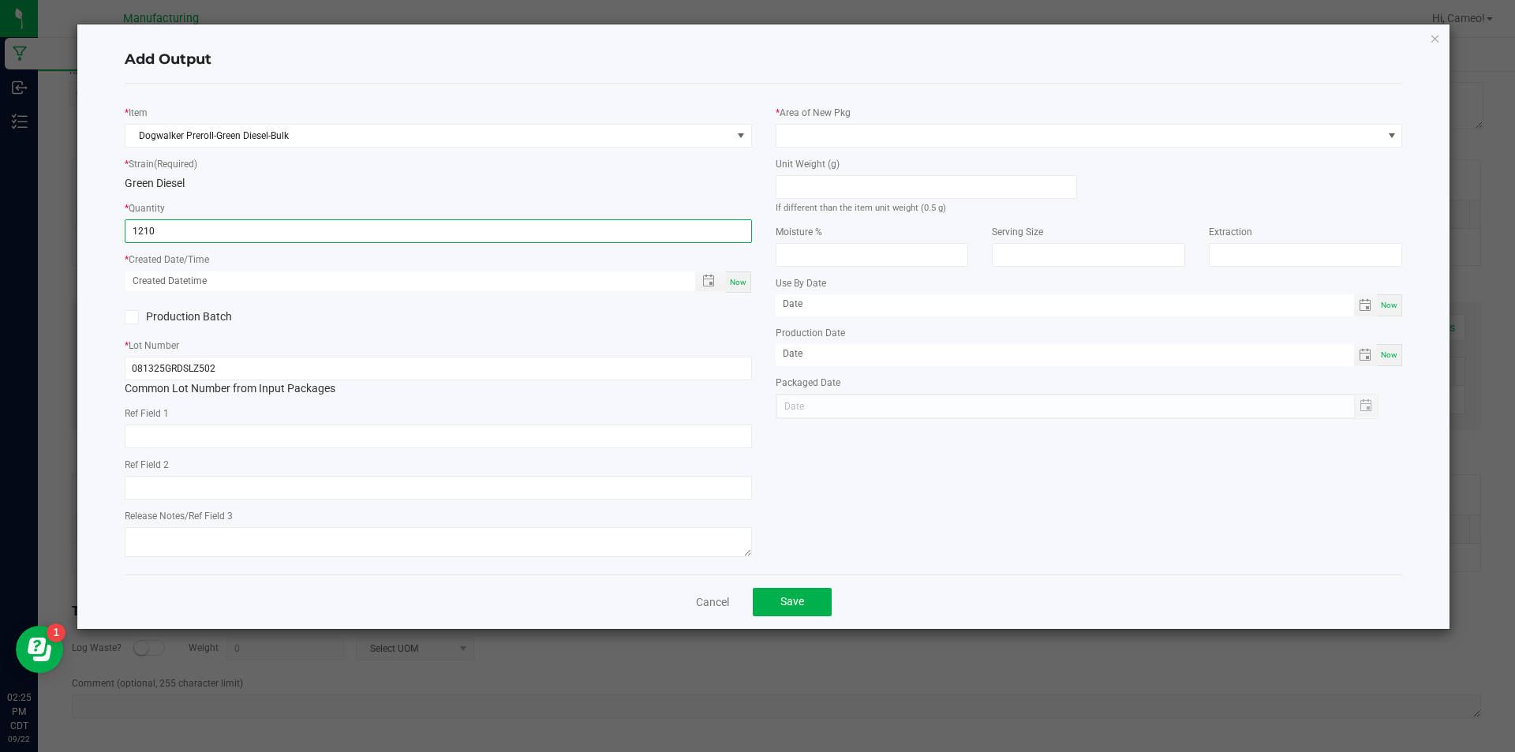
type input "1210 ea"
click at [735, 286] on span "Now" at bounding box center [738, 282] width 17 height 9
type input "[DATE] 2:25 PM"
type input "[DATE]"
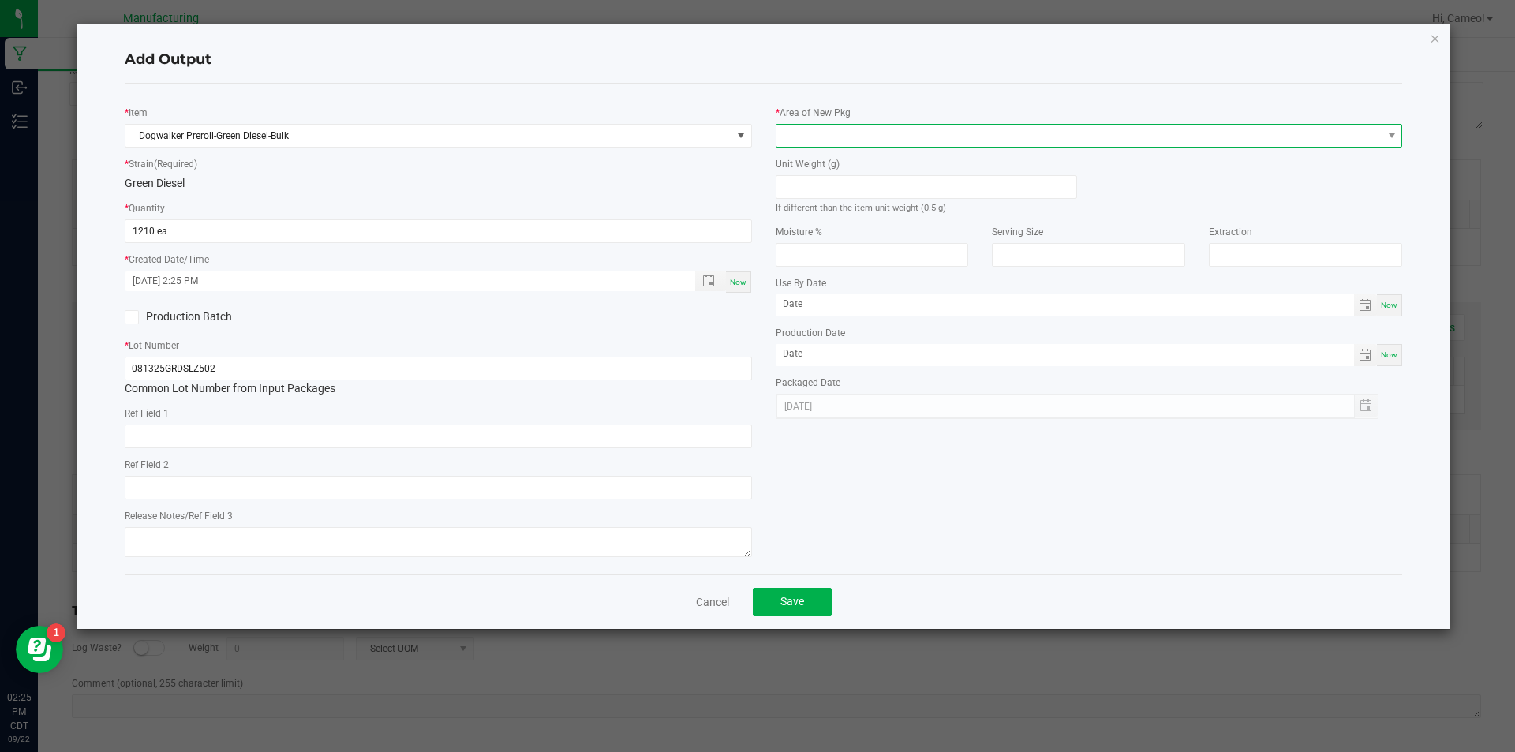
click at [895, 125] on span at bounding box center [1079, 136] width 606 height 22
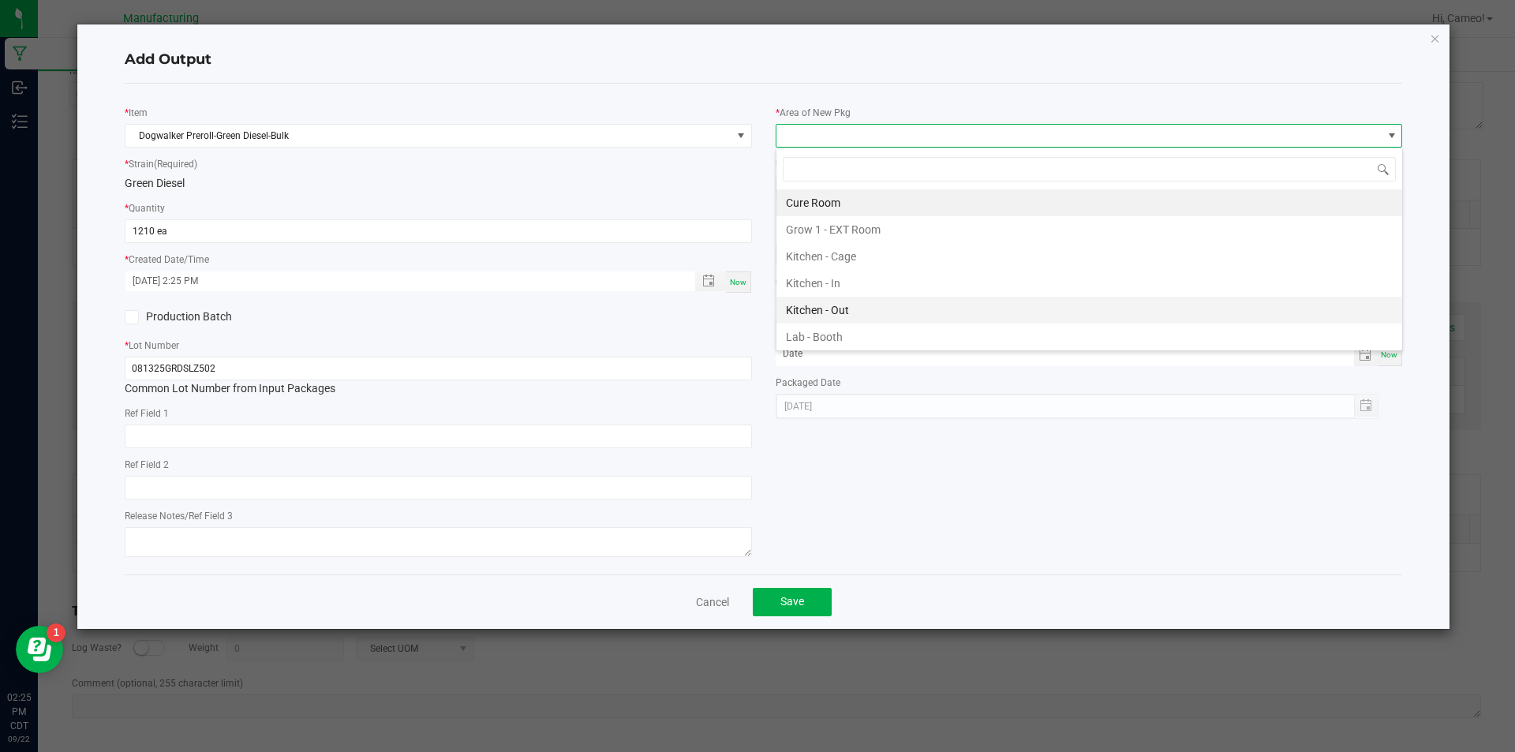
scroll to position [473, 0]
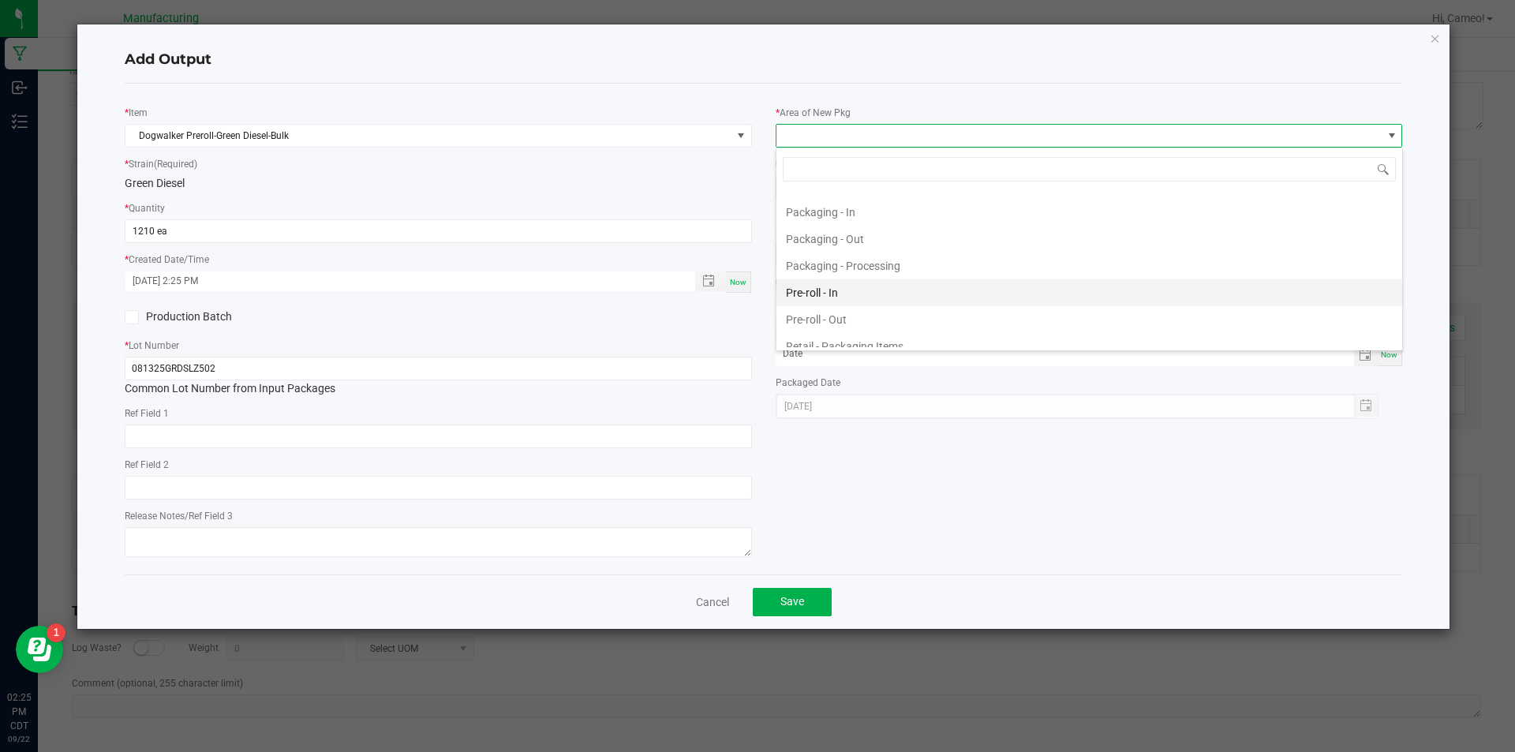
click at [824, 289] on li "Pre-roll - In" at bounding box center [1089, 292] width 626 height 27
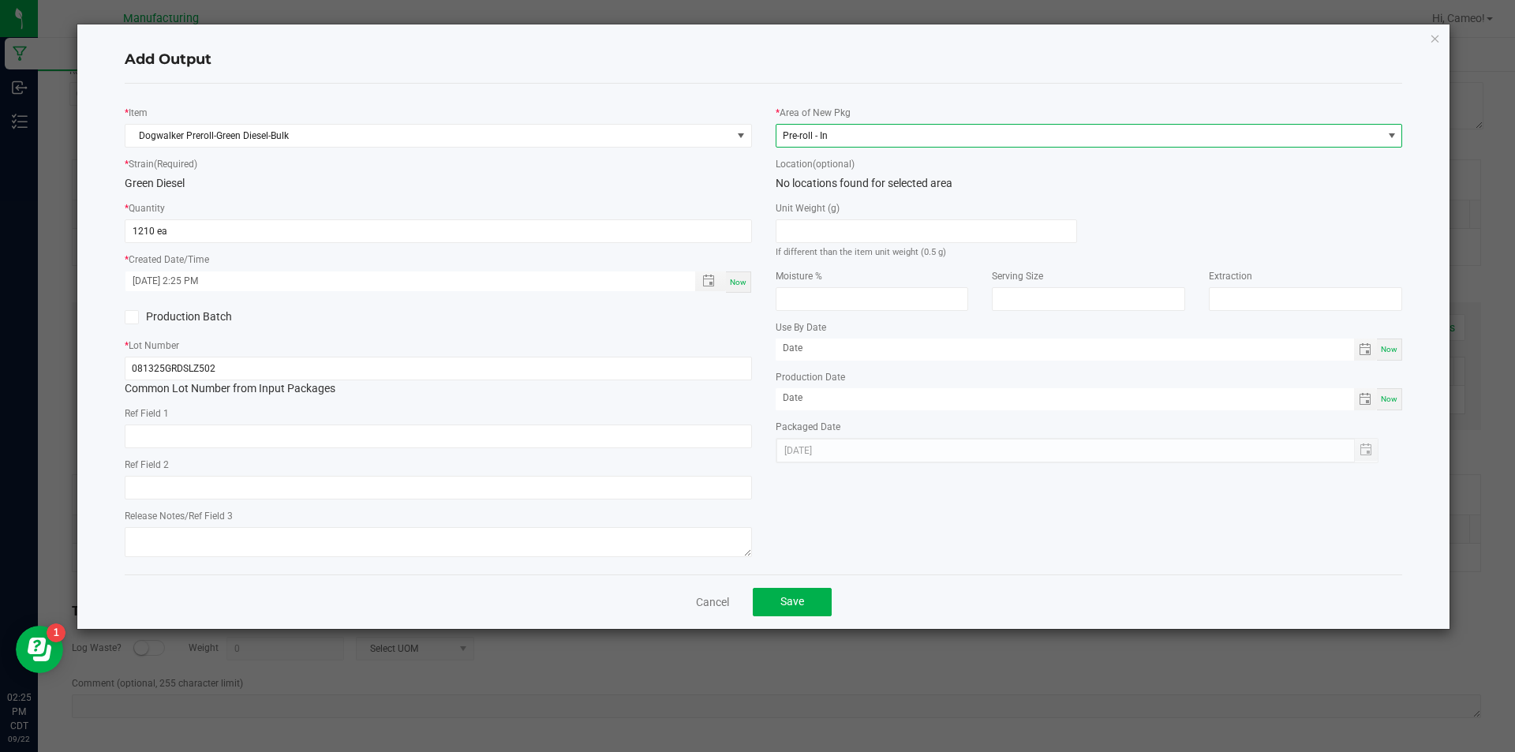
click at [920, 136] on span "Pre-roll - In" at bounding box center [1079, 136] width 606 height 22
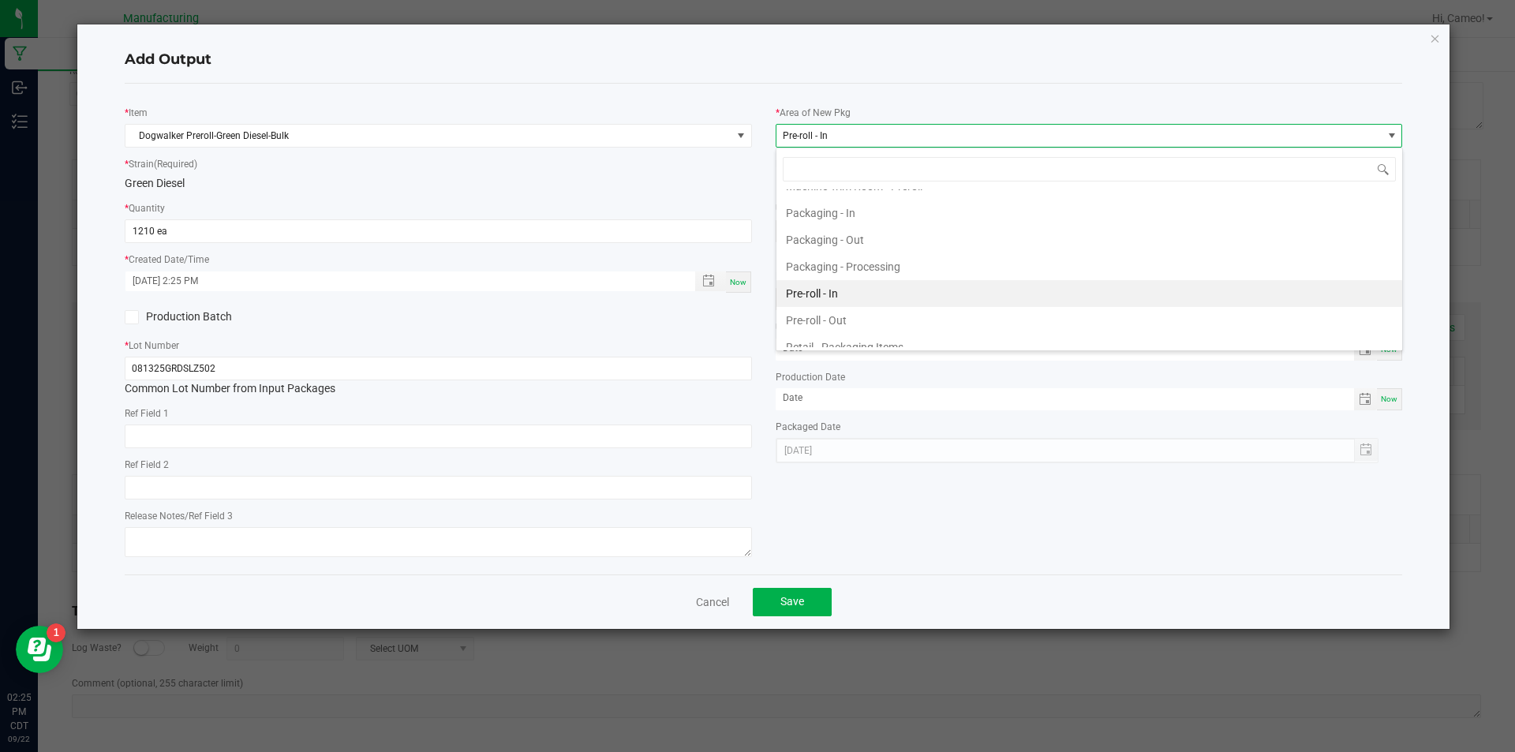
scroll to position [511, 0]
click at [843, 280] on li "Pre-roll - Out" at bounding box center [1089, 281] width 626 height 27
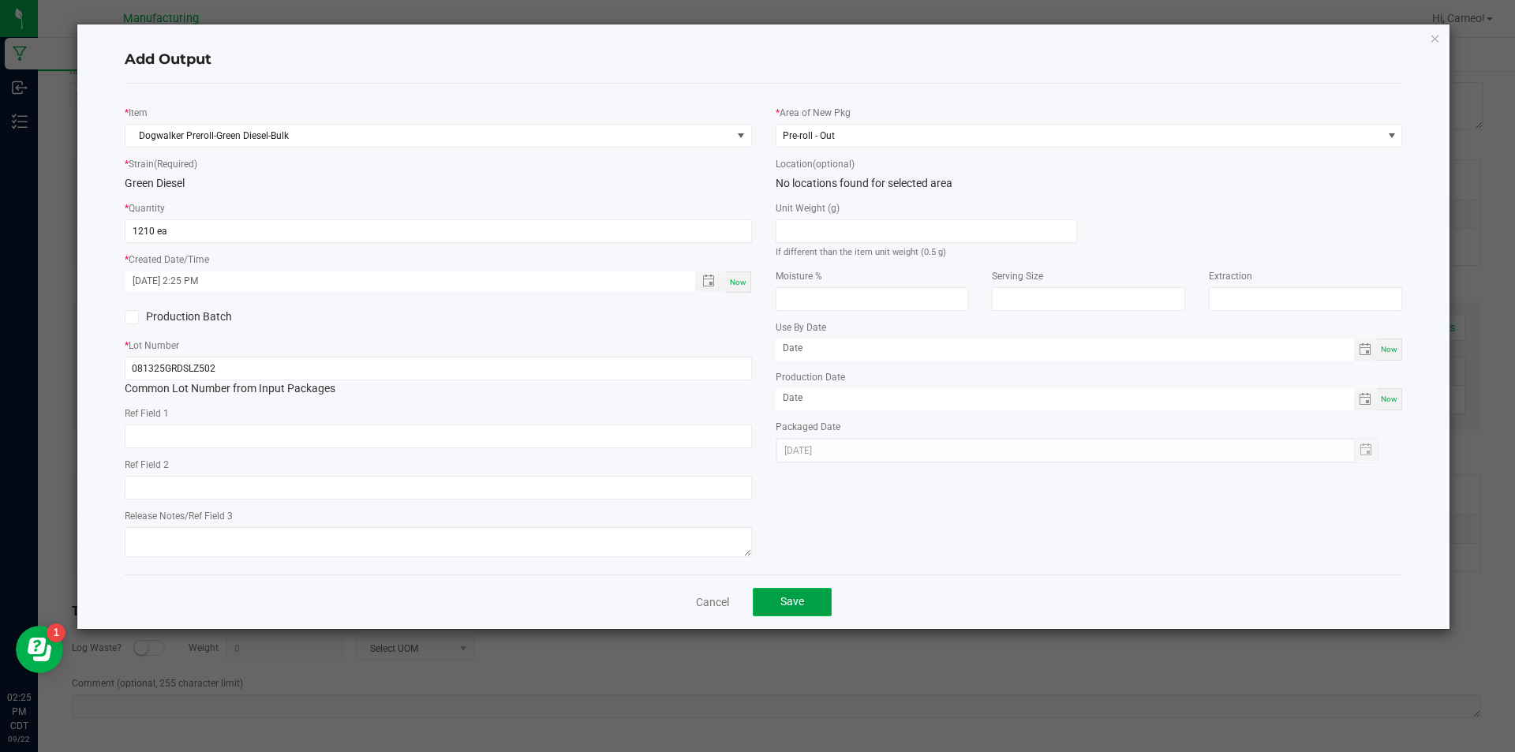
click at [799, 593] on button "Save" at bounding box center [792, 602] width 79 height 28
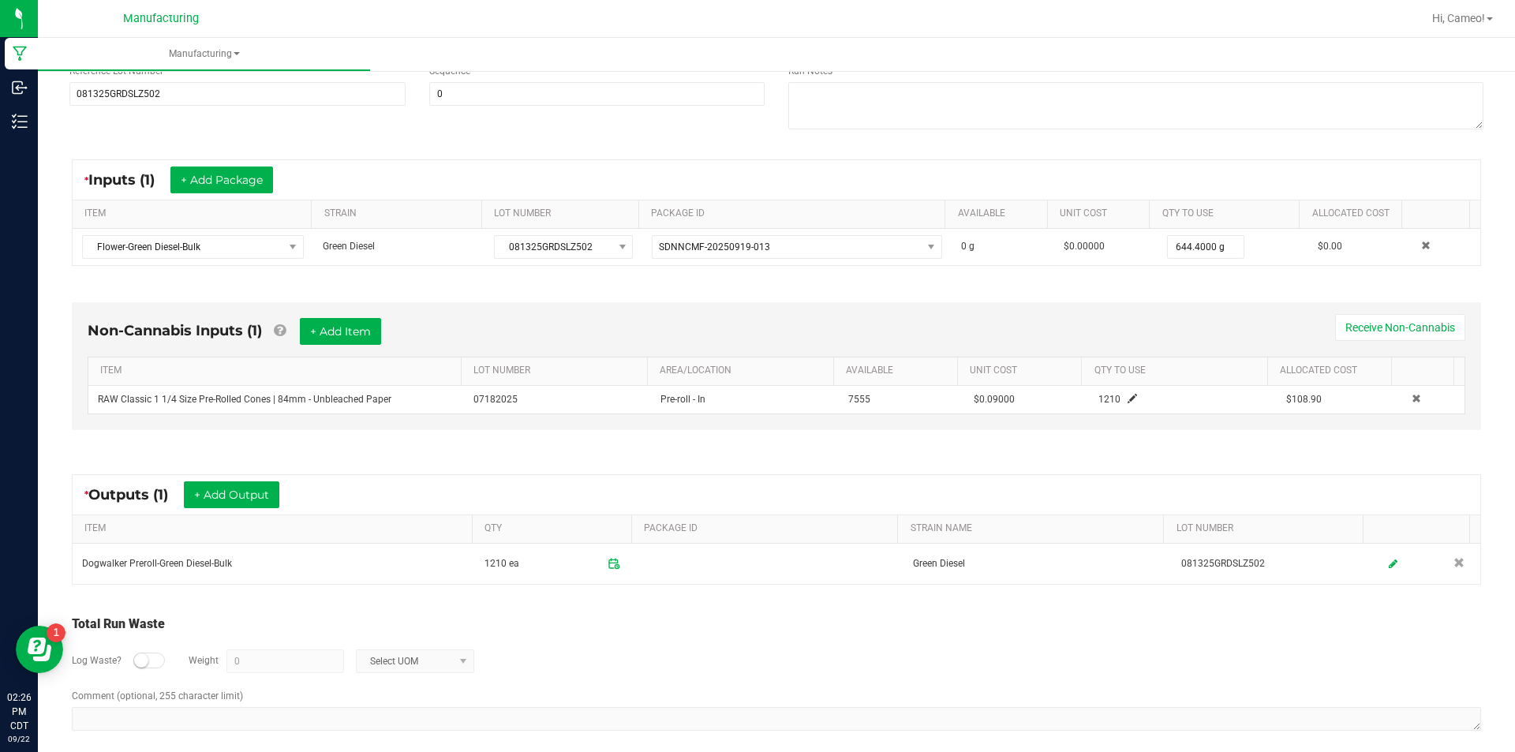
click at [593, 469] on div "* Outputs (1) + Add Output ITEM QTY PACKAGE ID STRAIN NAME LOT NUMBER Dogwalker…" at bounding box center [776, 529] width 1437 height 139
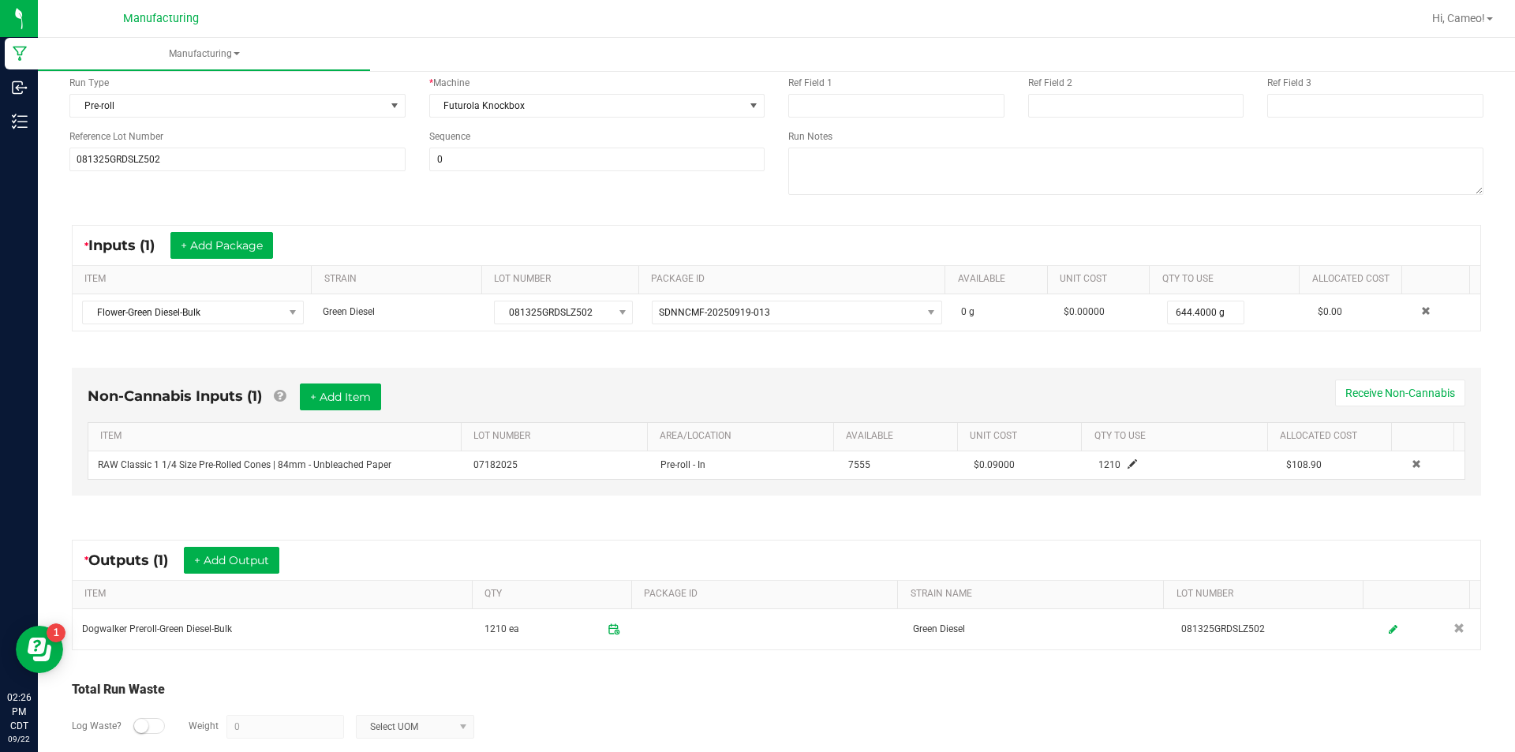
scroll to position [0, 0]
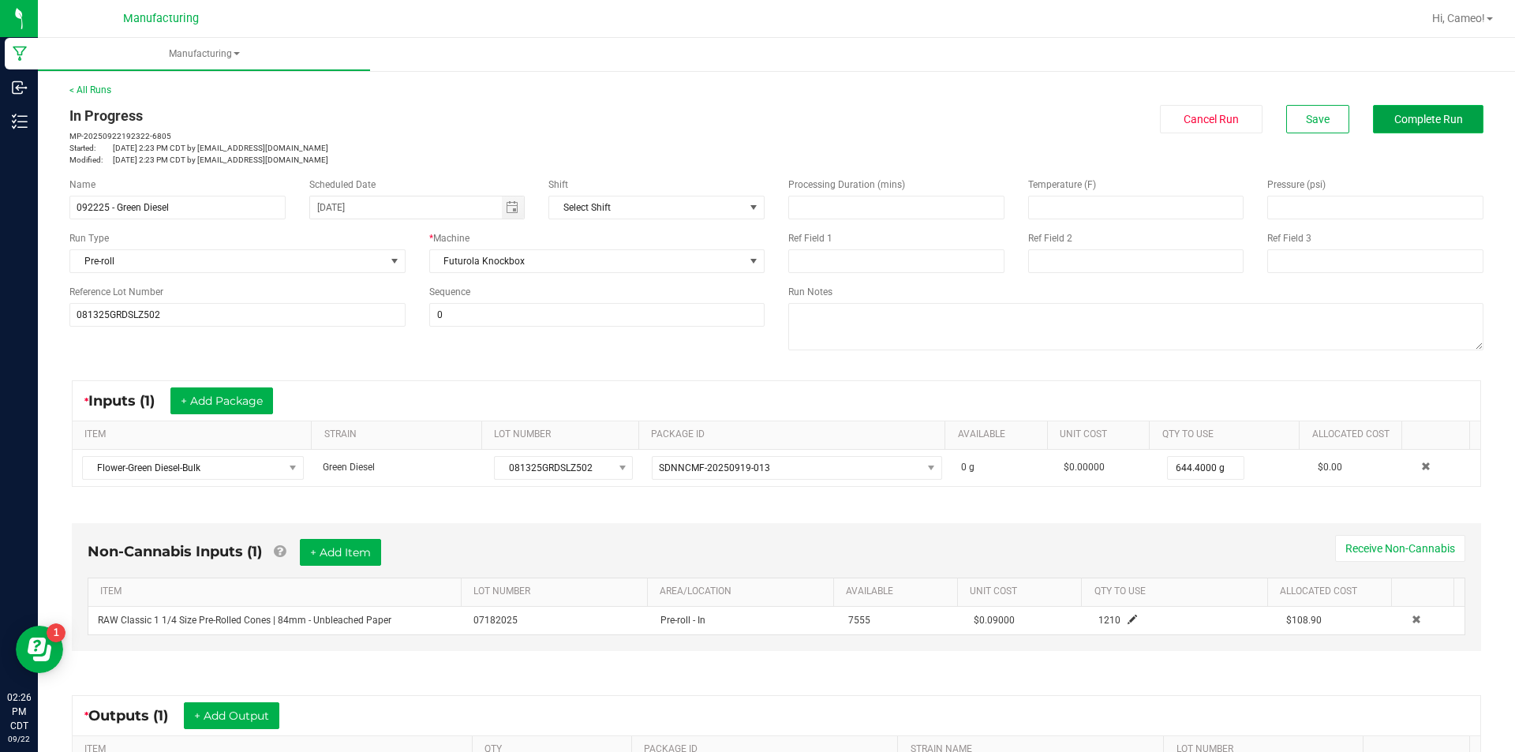
click at [1406, 107] on button "Complete Run" at bounding box center [1428, 119] width 110 height 28
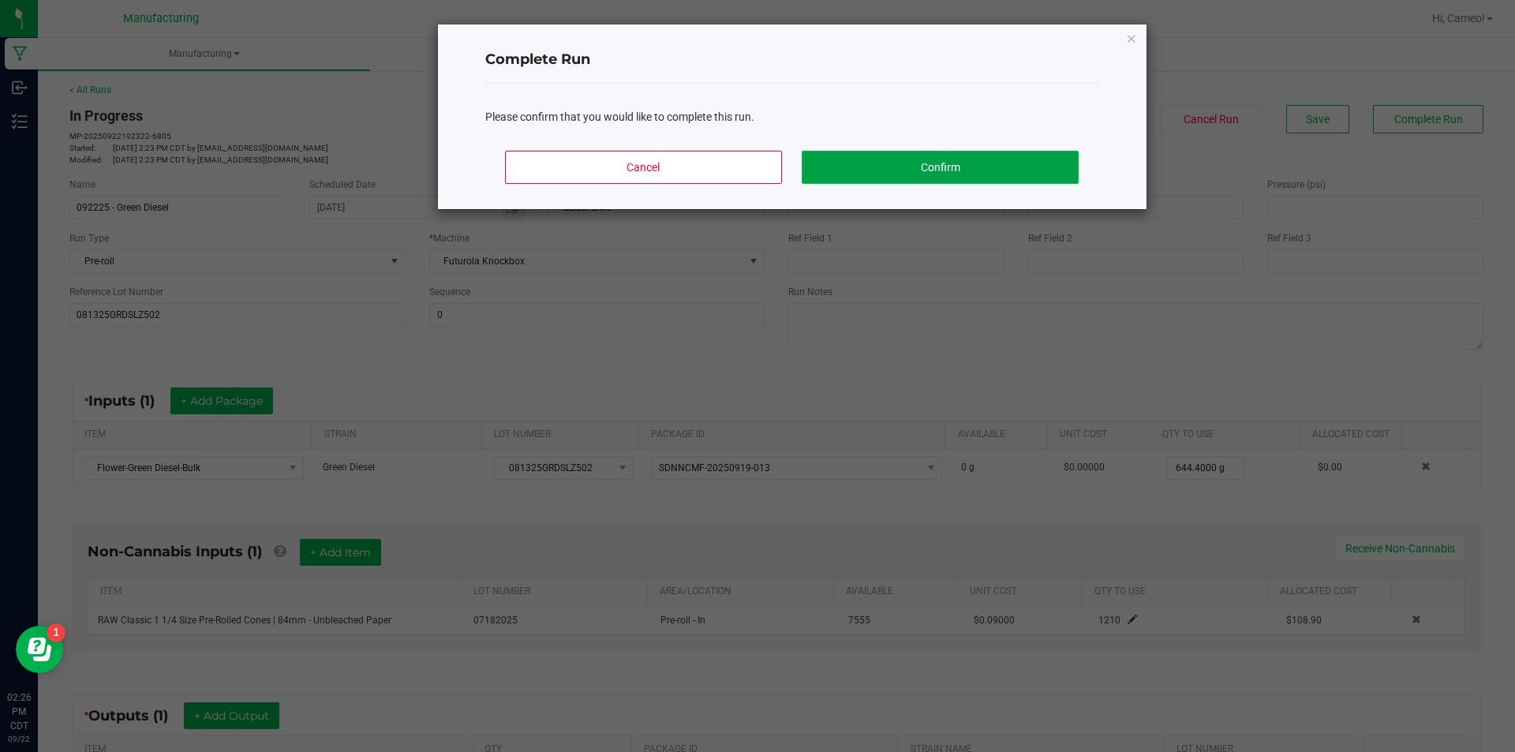
click at [995, 173] on button "Confirm" at bounding box center [939, 167] width 276 height 33
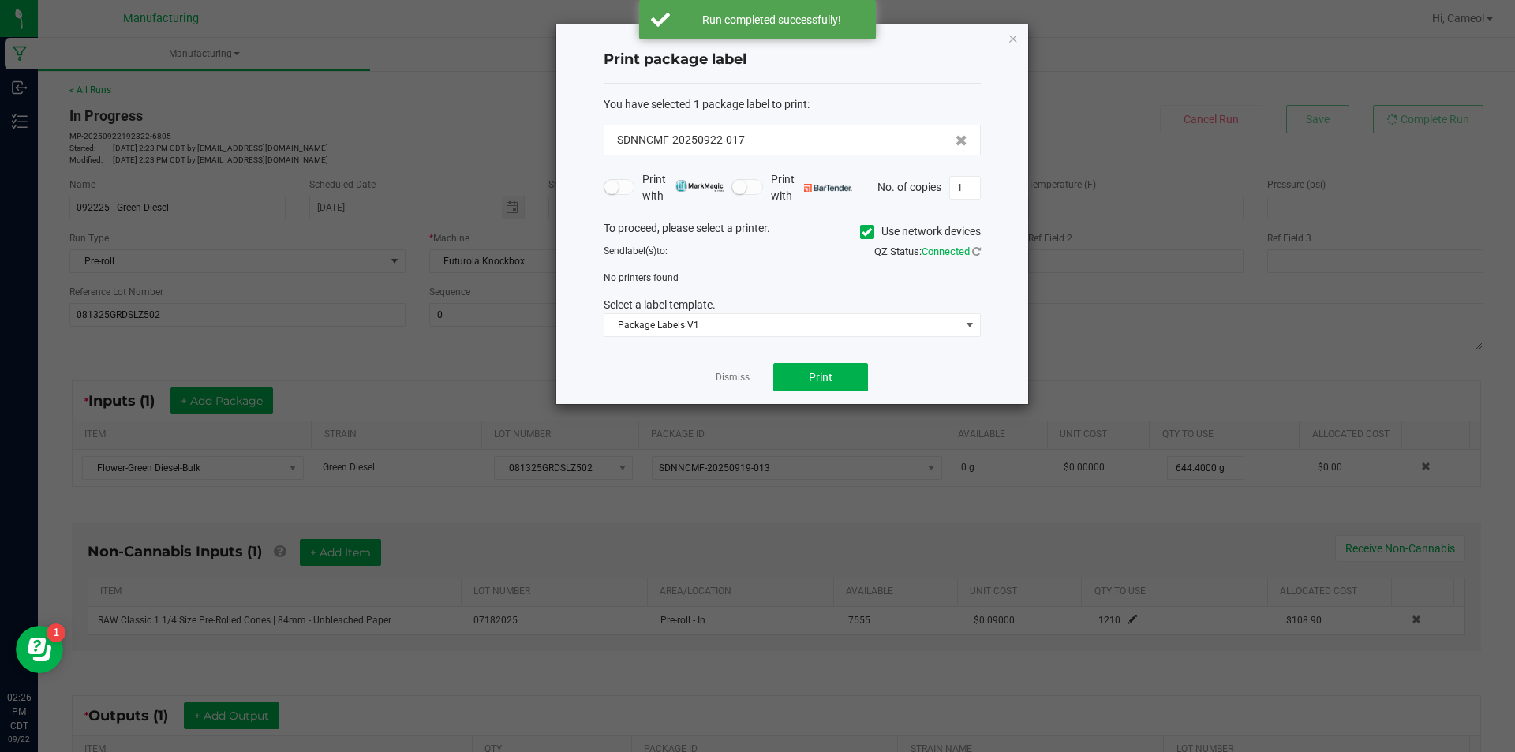
click at [862, 232] on icon at bounding box center [866, 232] width 10 height 0
click at [0, 0] on input "Use network devices" at bounding box center [0, 0] width 0 height 0
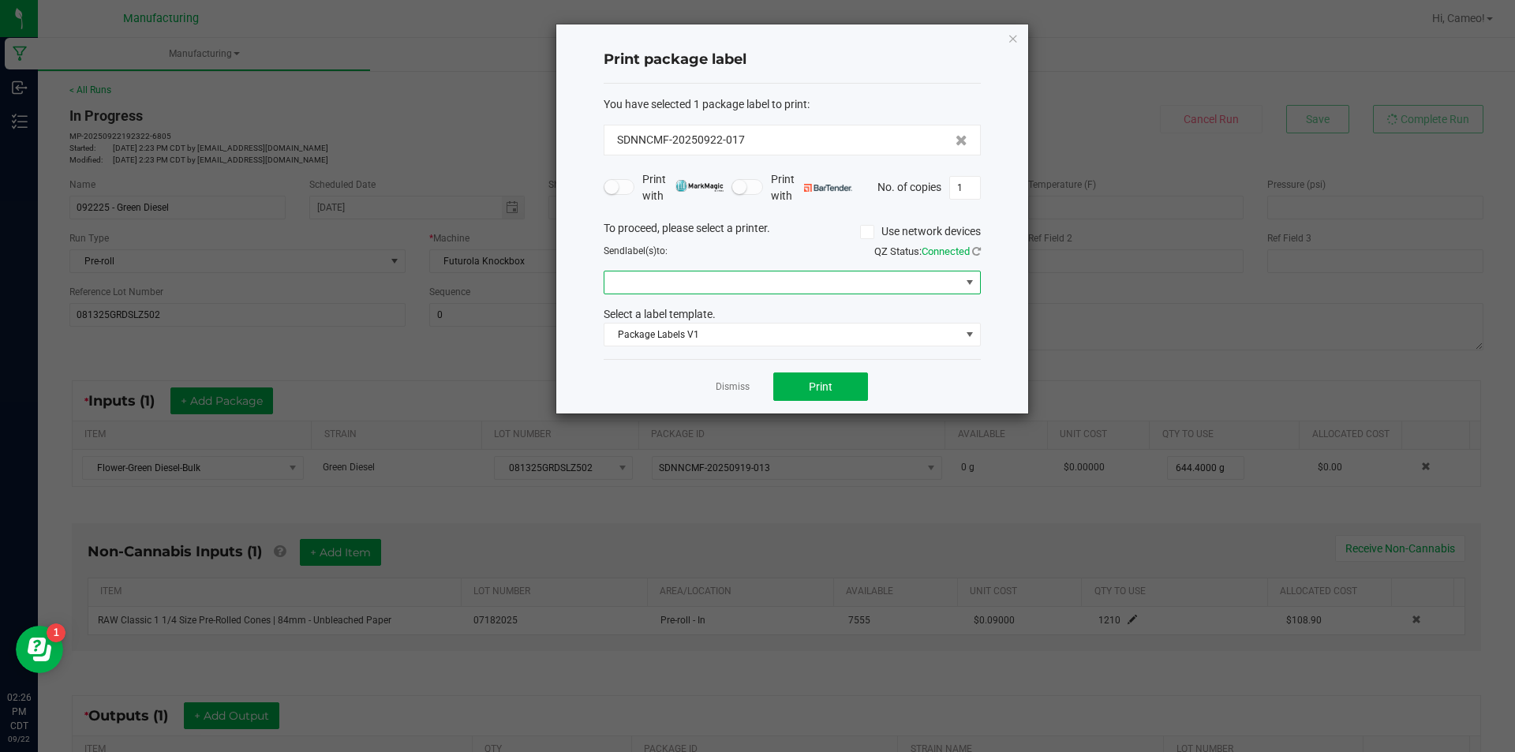
click at [866, 275] on span at bounding box center [782, 282] width 356 height 22
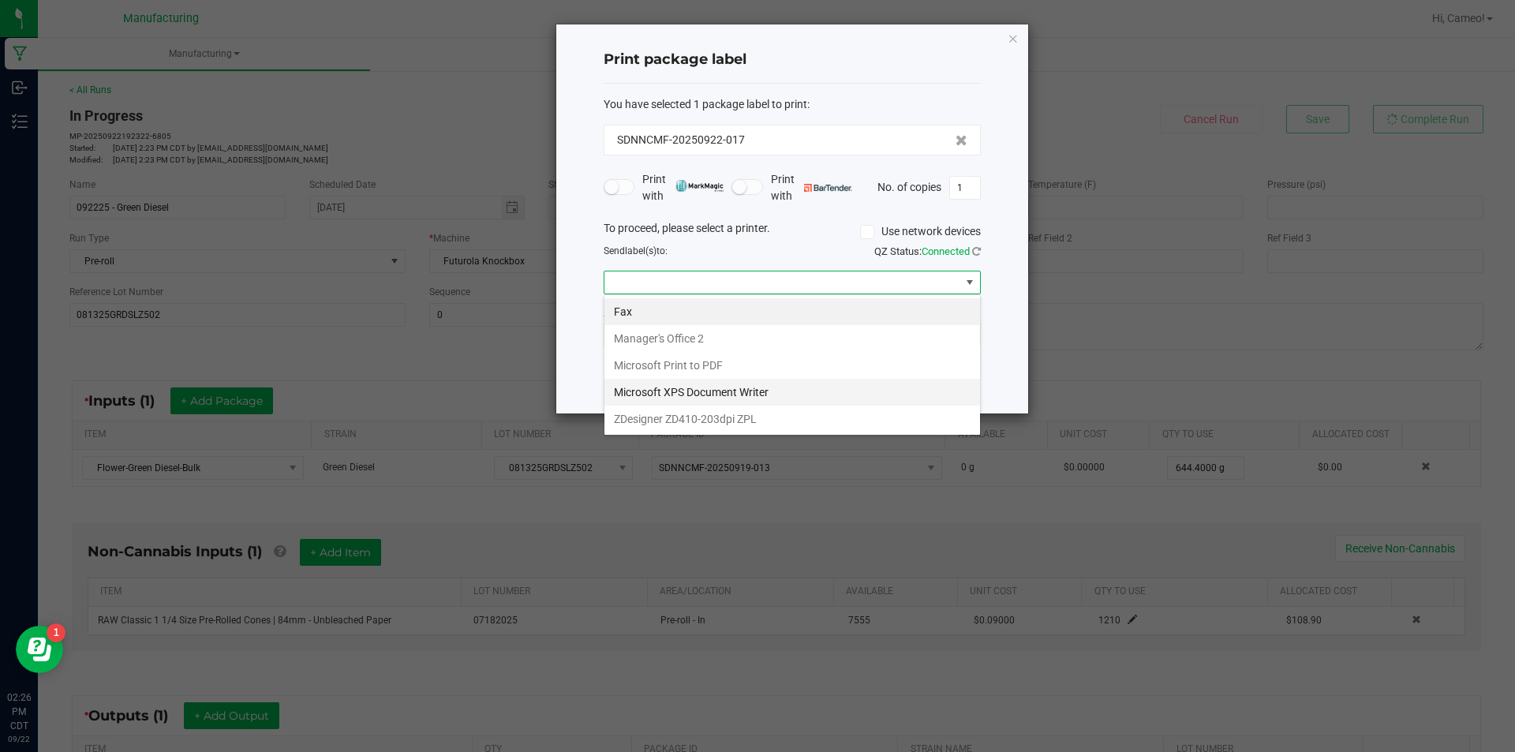
scroll to position [24, 377]
click at [803, 420] on ZPL "ZDesigner ZD410-203dpi ZPL" at bounding box center [791, 418] width 375 height 27
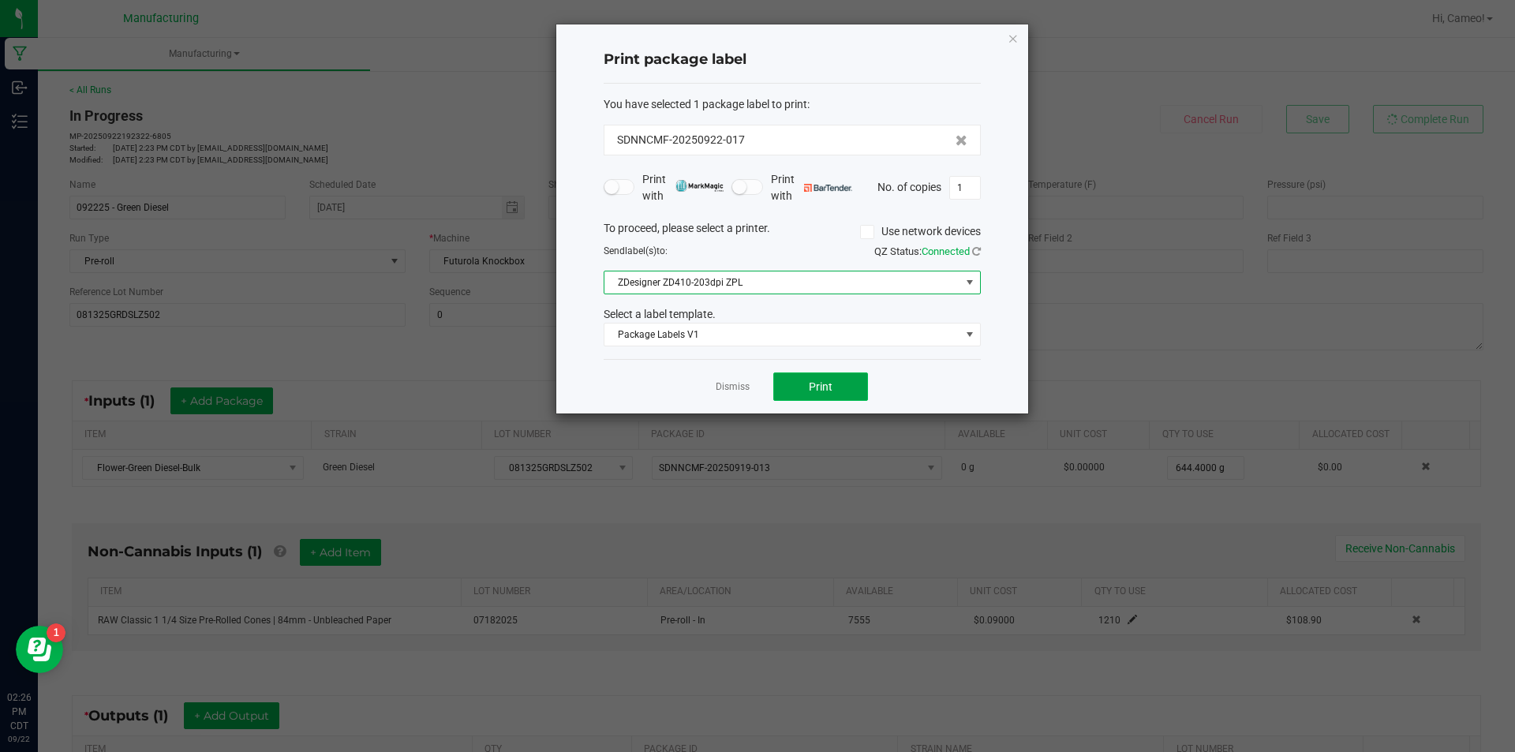
click at [833, 390] on button "Print" at bounding box center [820, 386] width 95 height 28
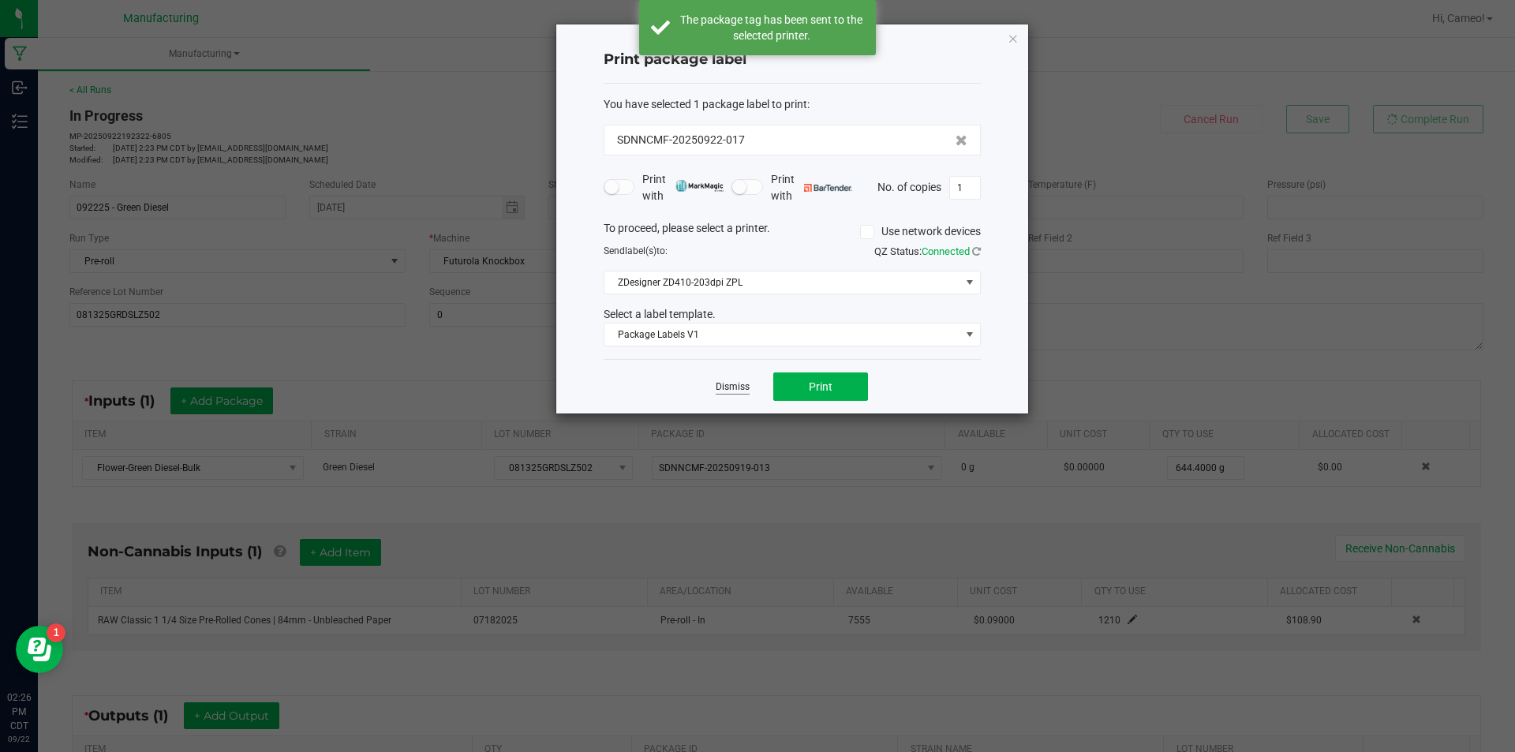
click at [725, 384] on link "Dismiss" at bounding box center [732, 386] width 34 height 13
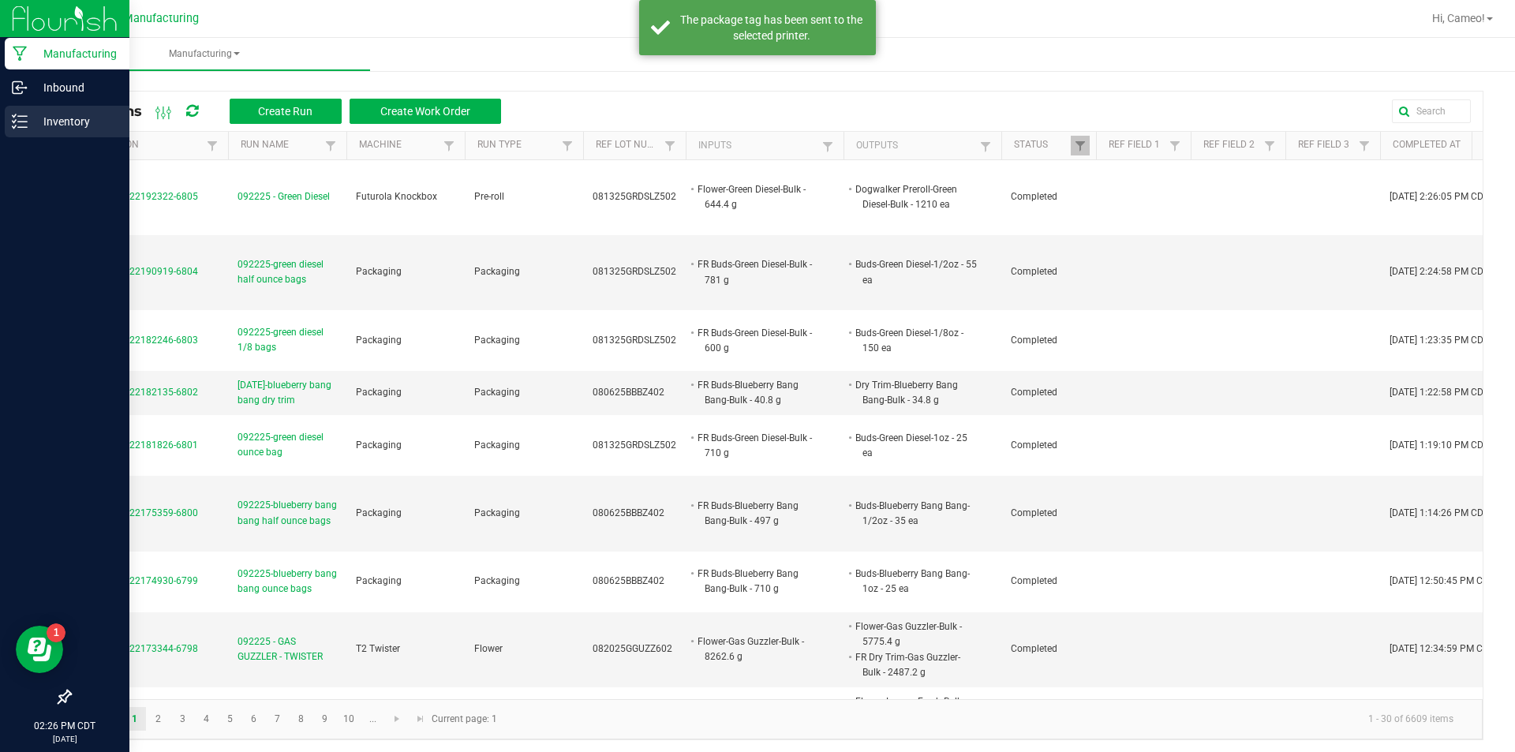
click at [36, 122] on p "Inventory" at bounding box center [75, 121] width 95 height 19
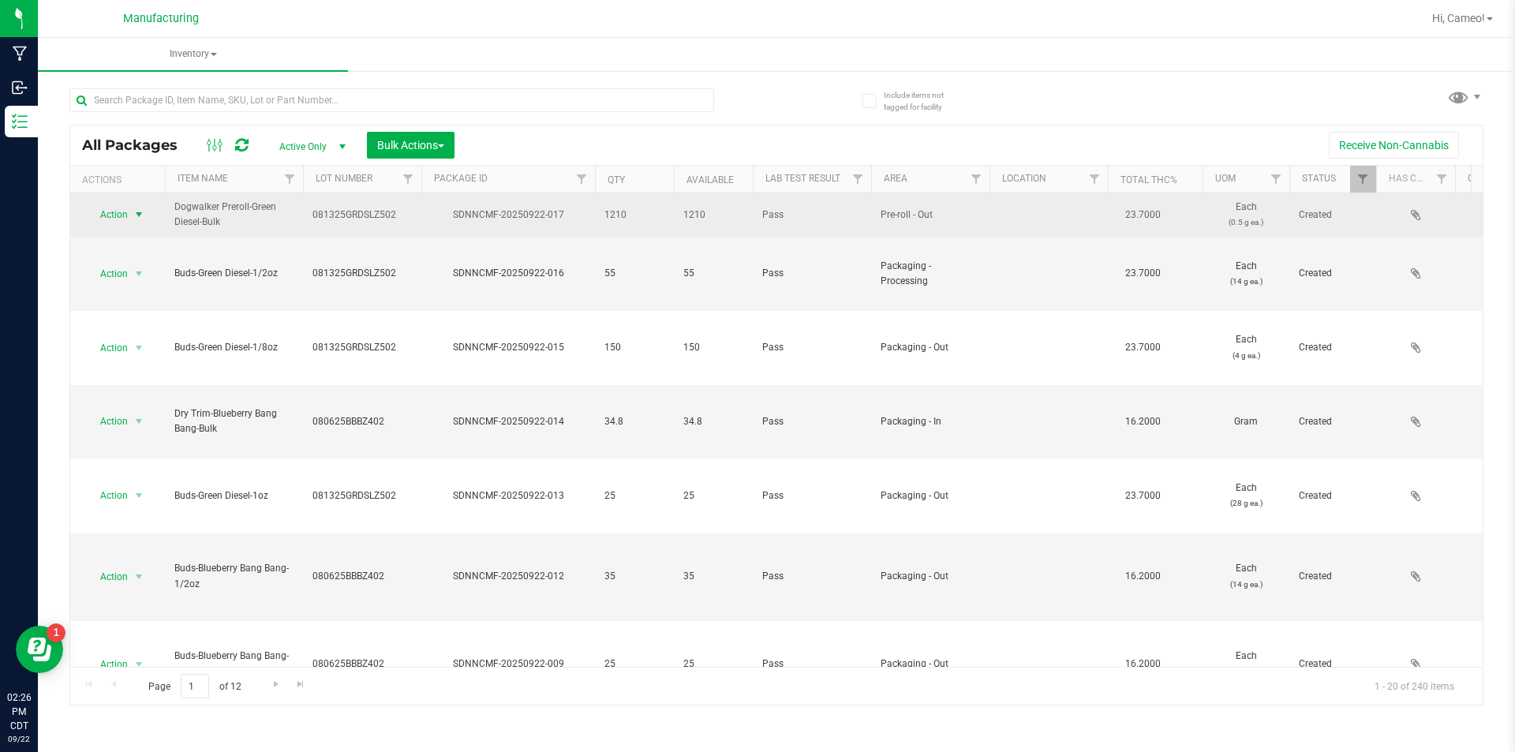
click at [118, 216] on span "Action" at bounding box center [107, 215] width 43 height 22
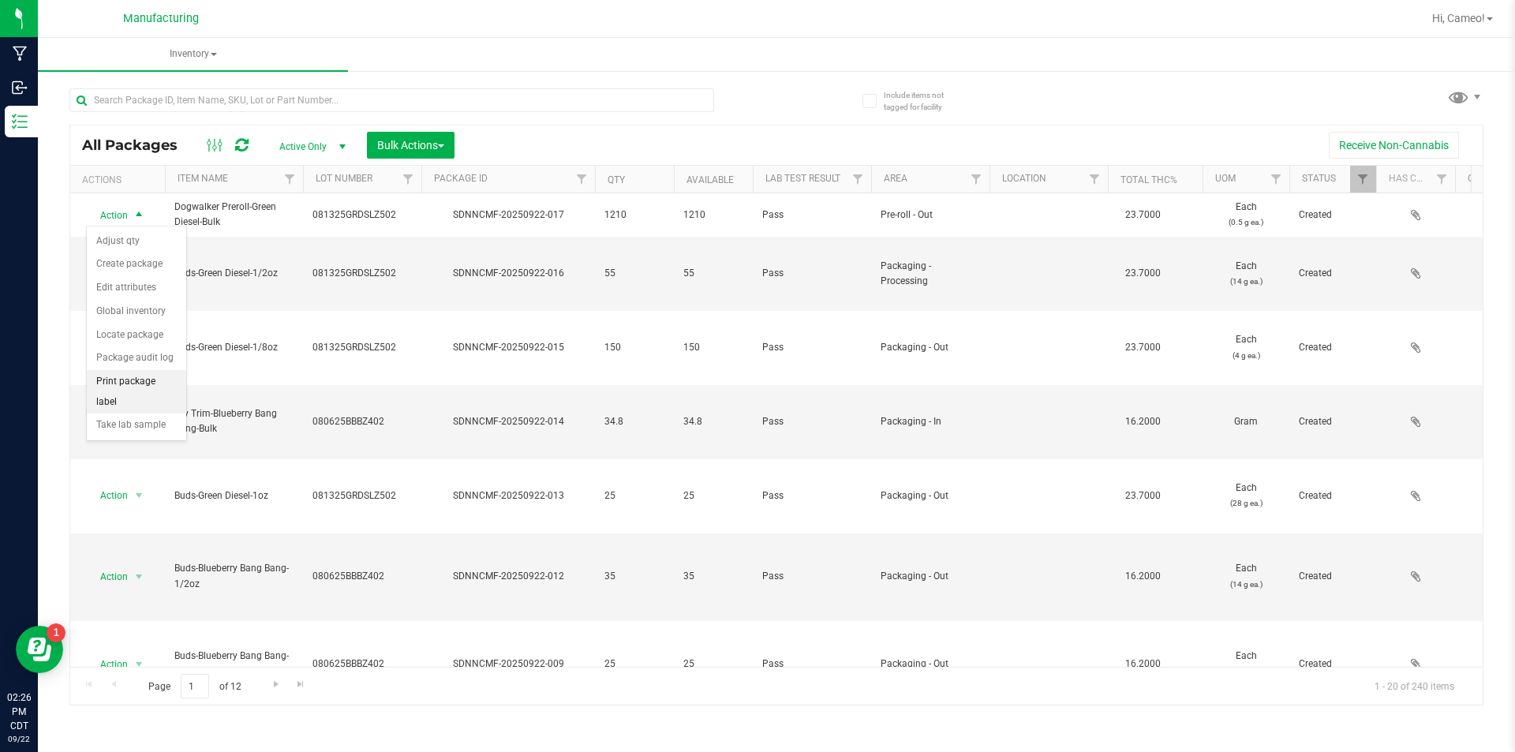
click at [141, 376] on li "Print package label" at bounding box center [136, 391] width 99 height 43
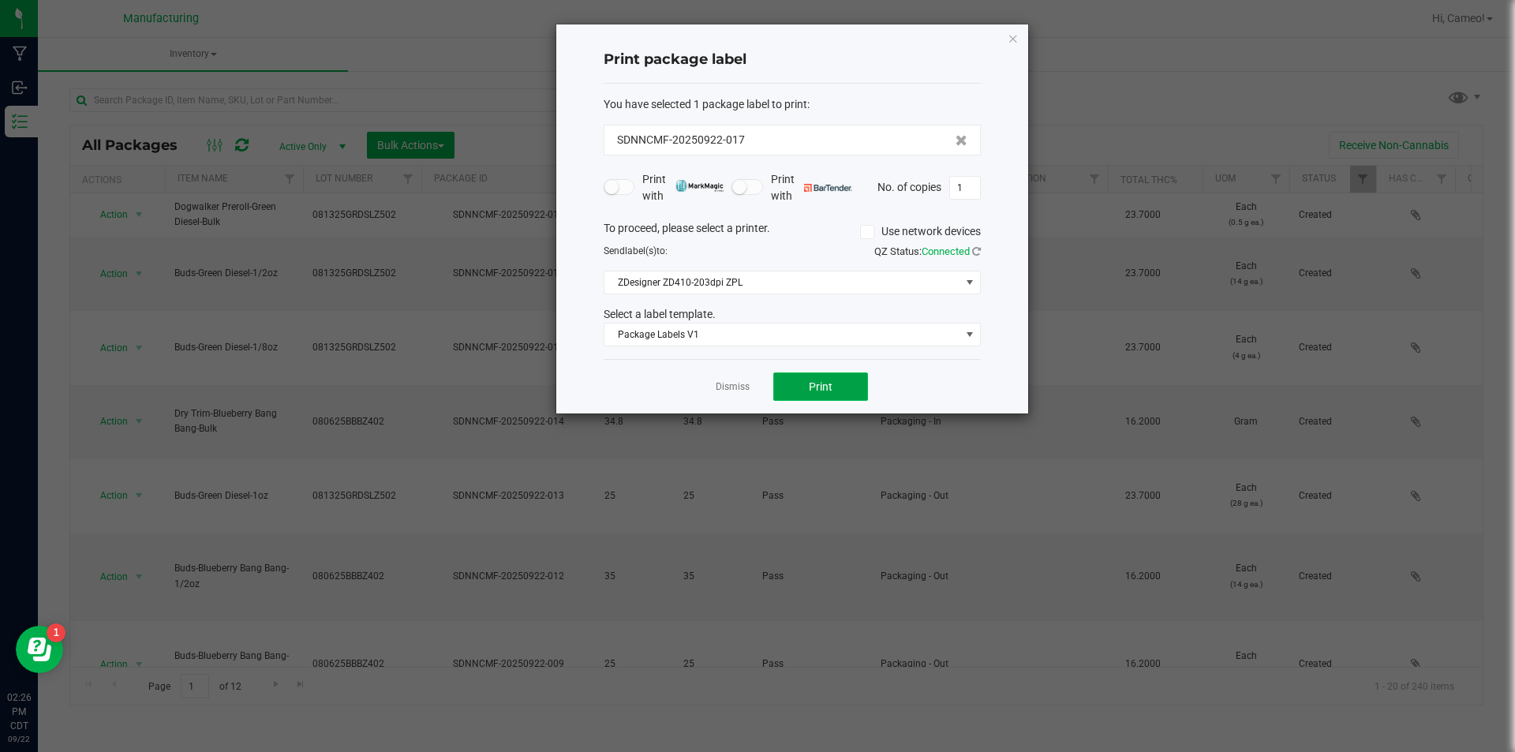
click at [809, 378] on button "Print" at bounding box center [820, 386] width 95 height 28
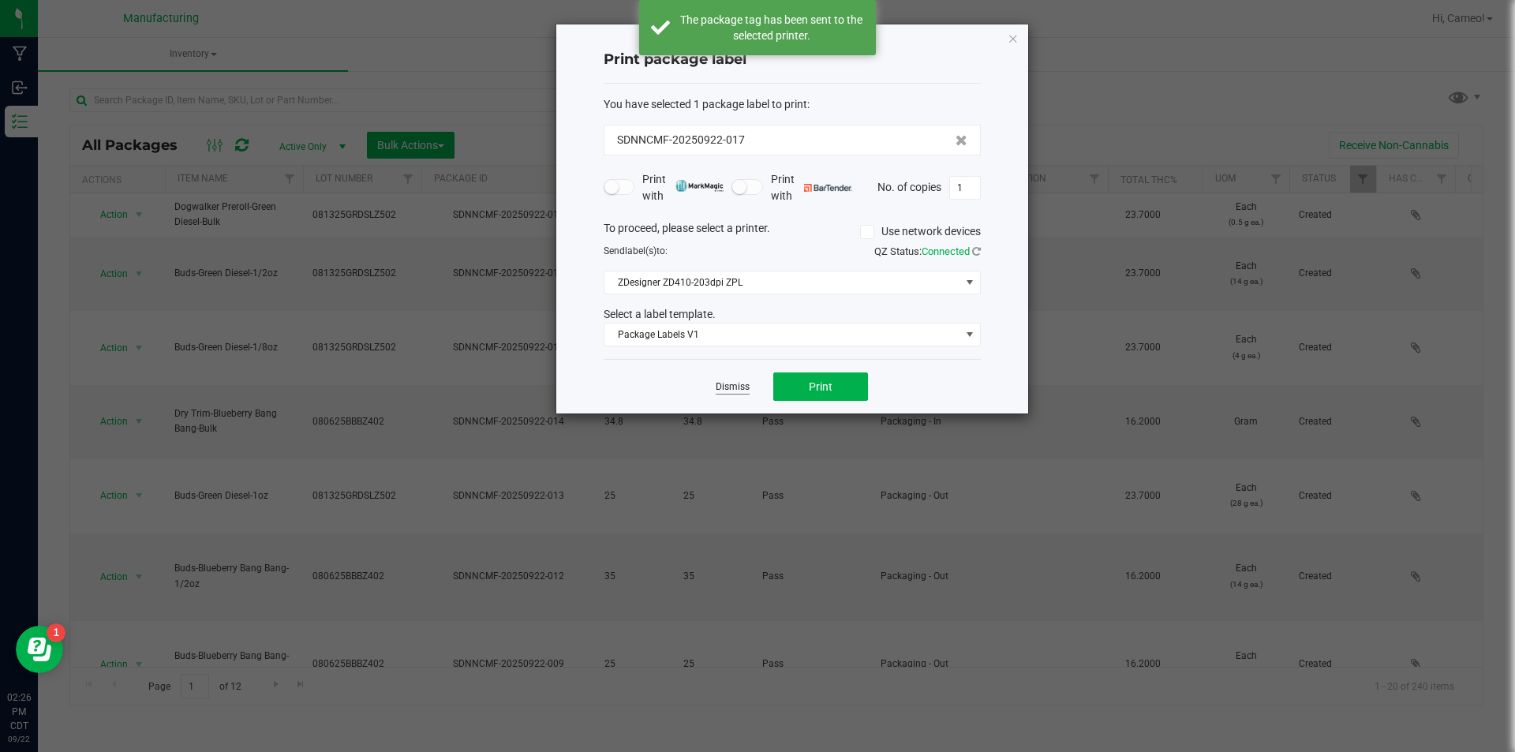
click at [738, 383] on link "Dismiss" at bounding box center [732, 386] width 34 height 13
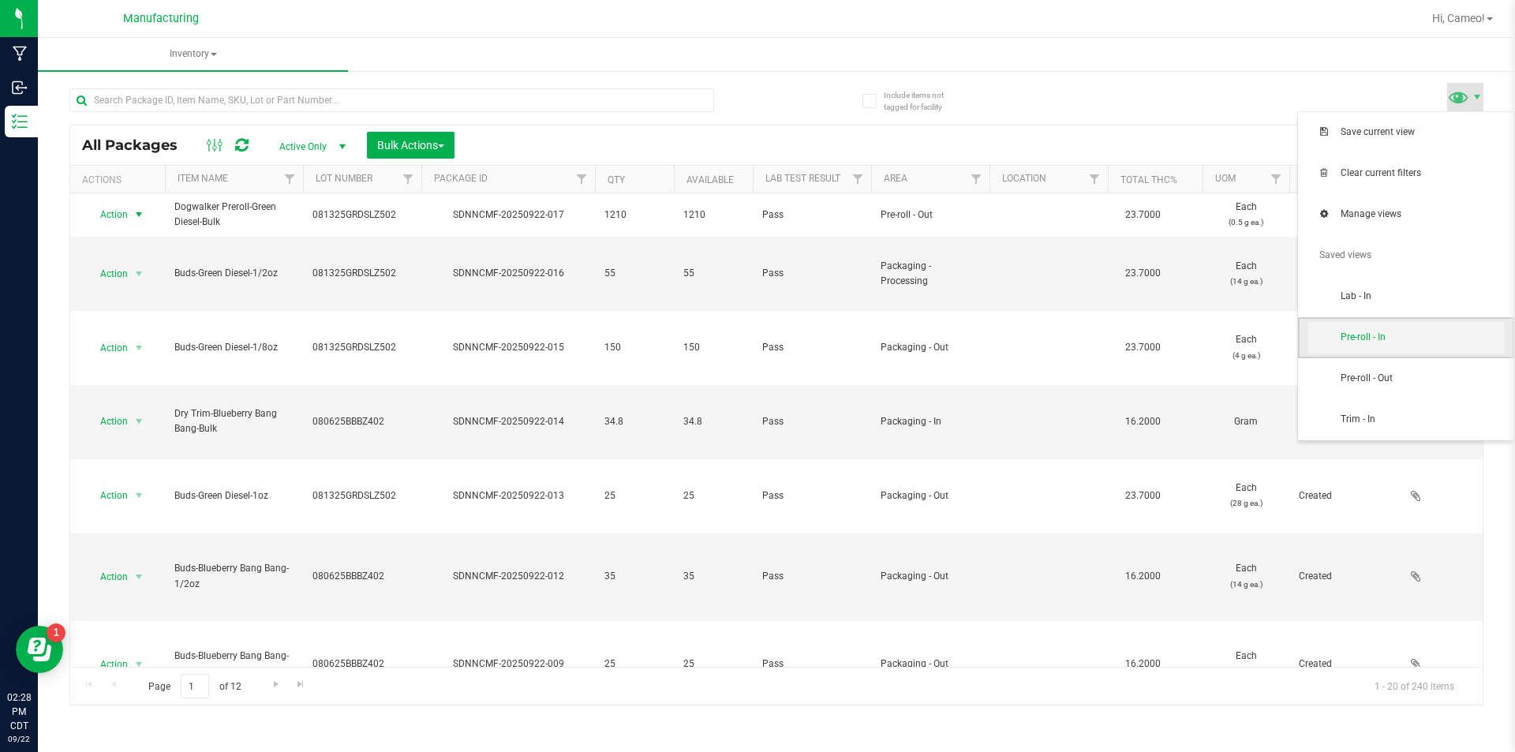
click at [1399, 342] on span "Pre-roll - In" at bounding box center [1422, 337] width 164 height 13
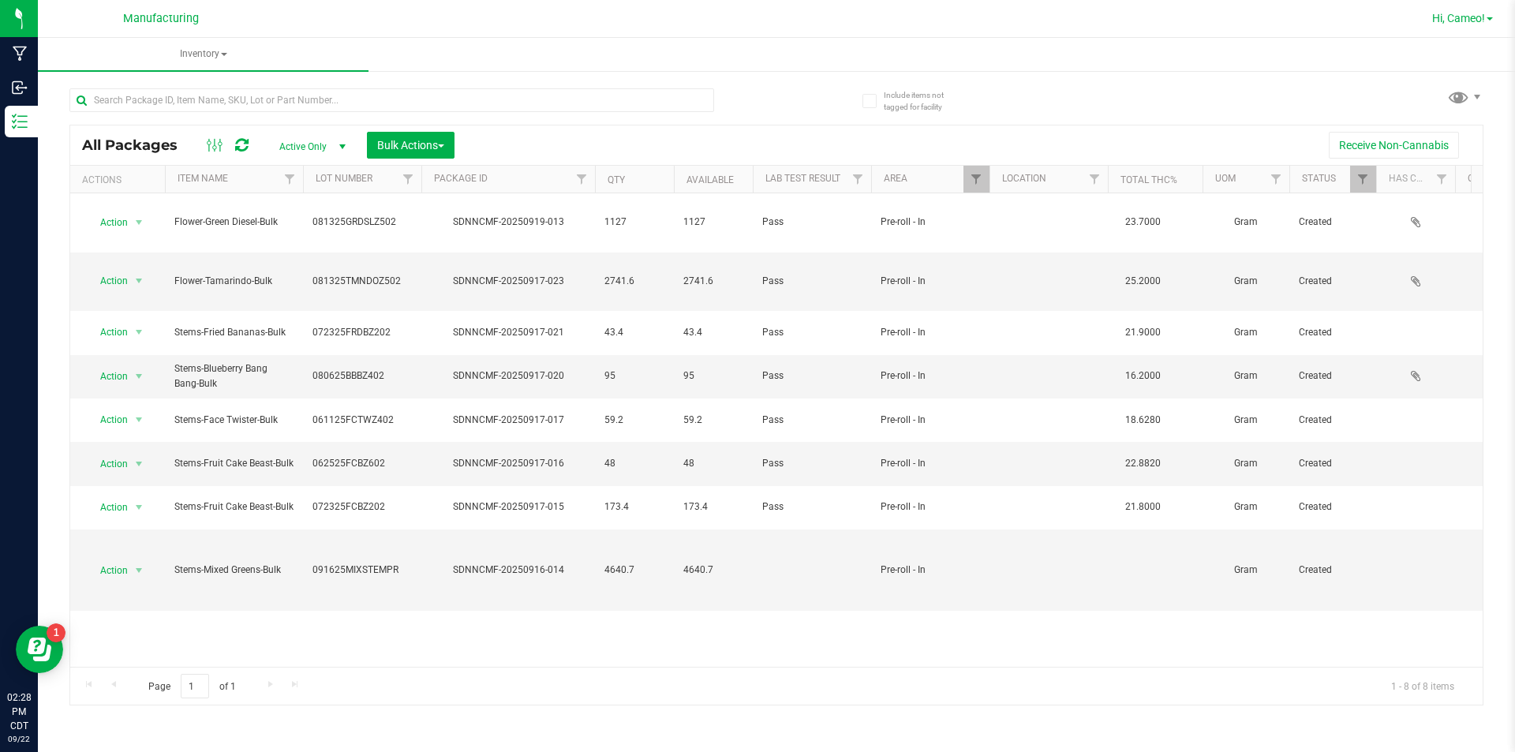
click at [1476, 17] on span "Hi, Cameo!" at bounding box center [1458, 18] width 53 height 13
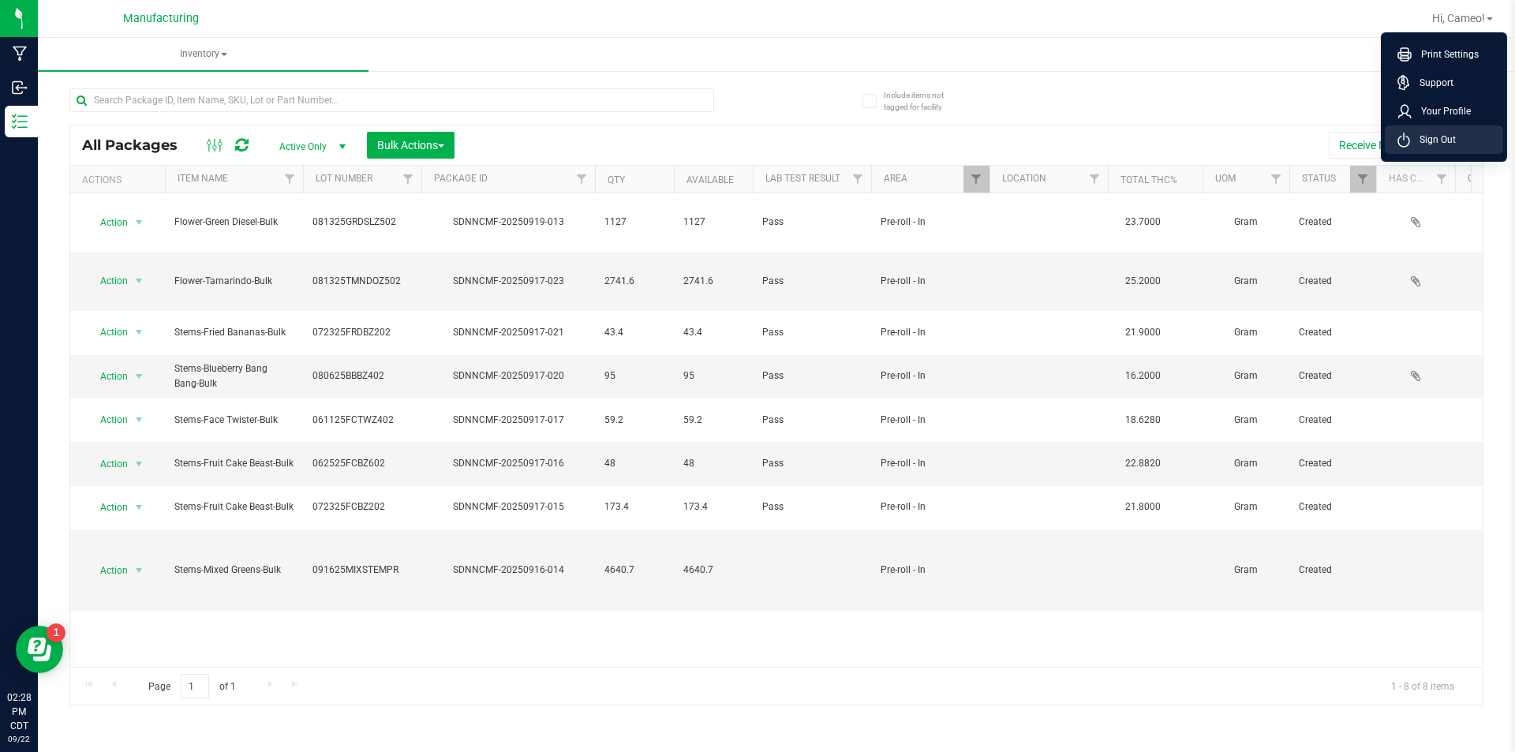
click at [1432, 144] on span "Sign Out" at bounding box center [1433, 140] width 46 height 16
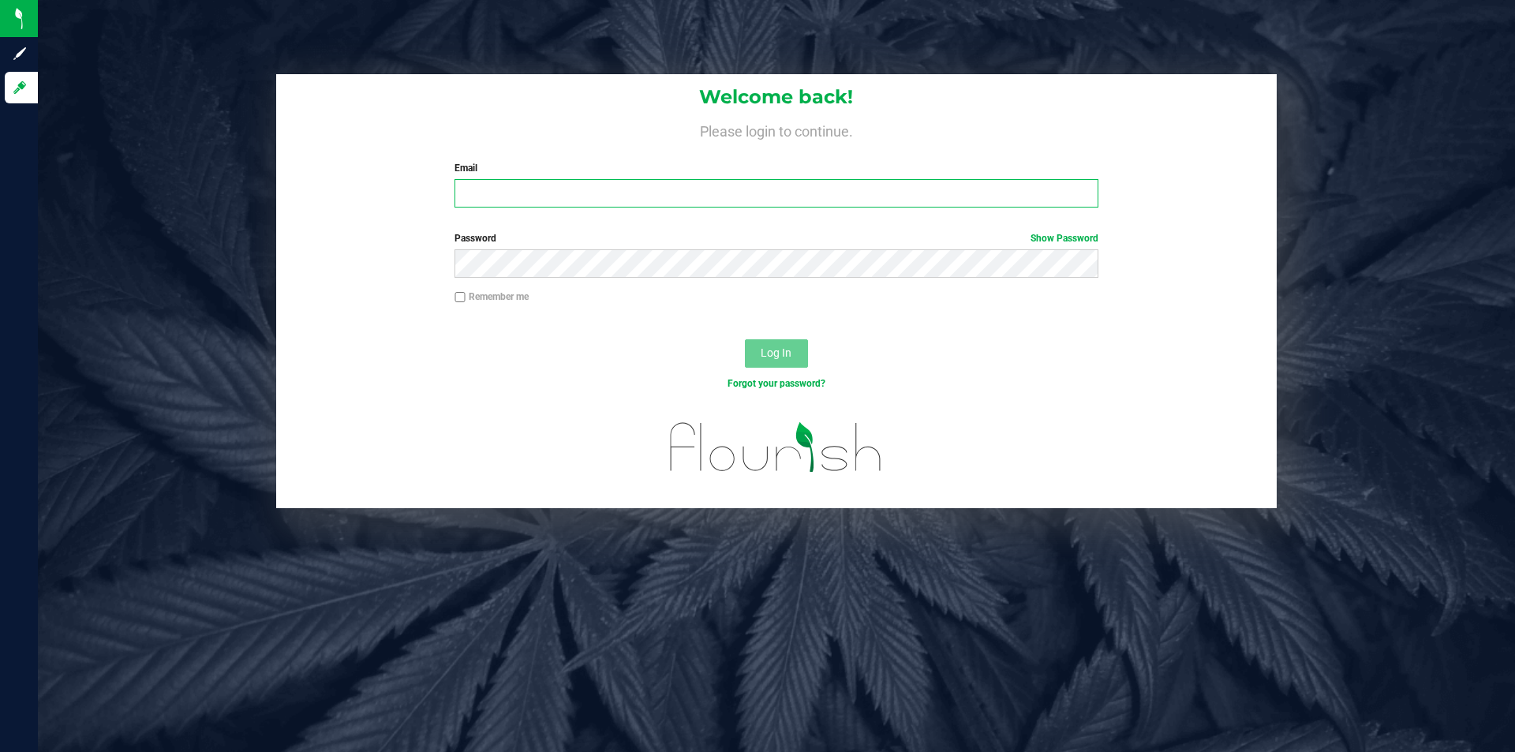
click at [498, 185] on input "Email" at bounding box center [775, 193] width 643 height 28
type input "[PERSON_NAME][EMAIL_ADDRESS][PERSON_NAME][DOMAIN_NAME]"
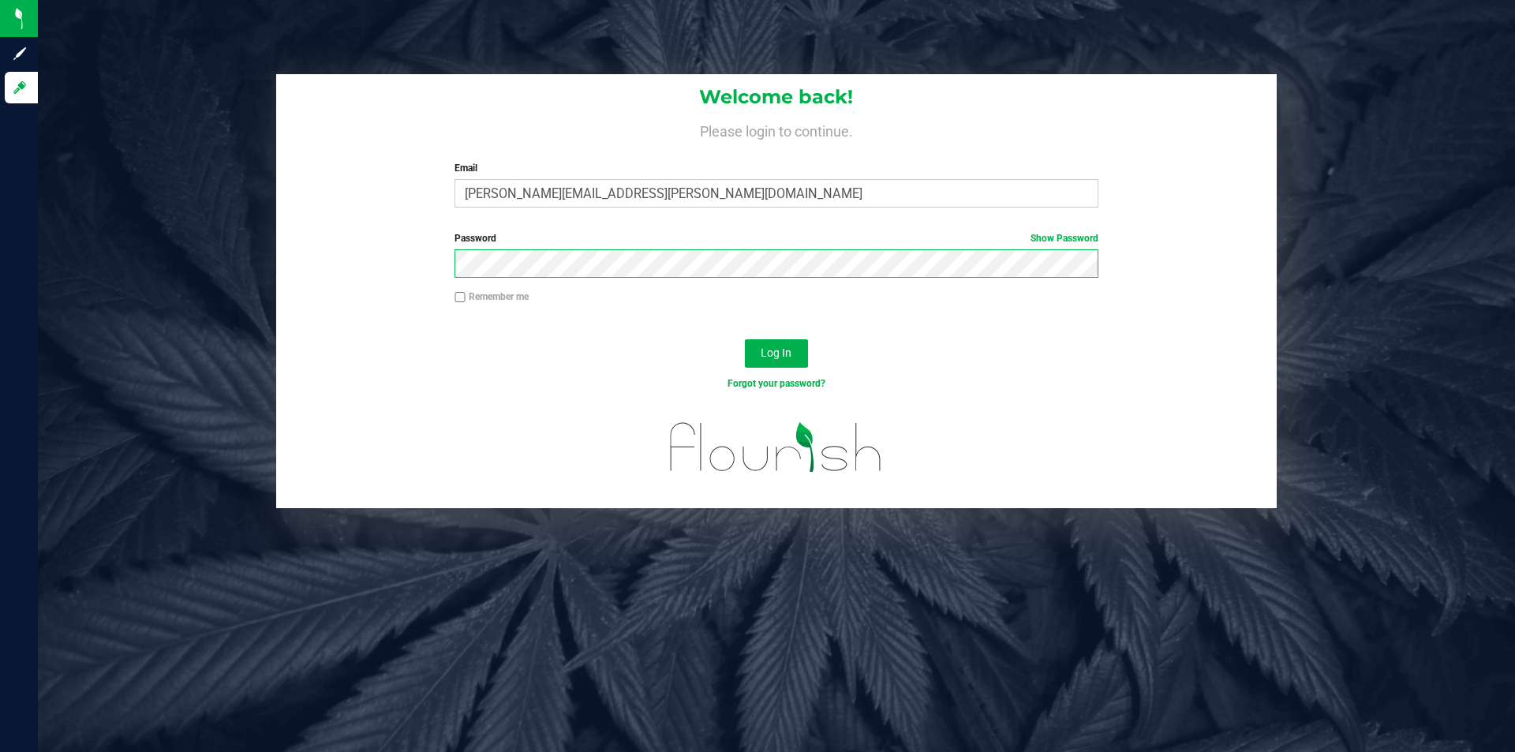
click at [745, 339] on button "Log In" at bounding box center [776, 353] width 63 height 28
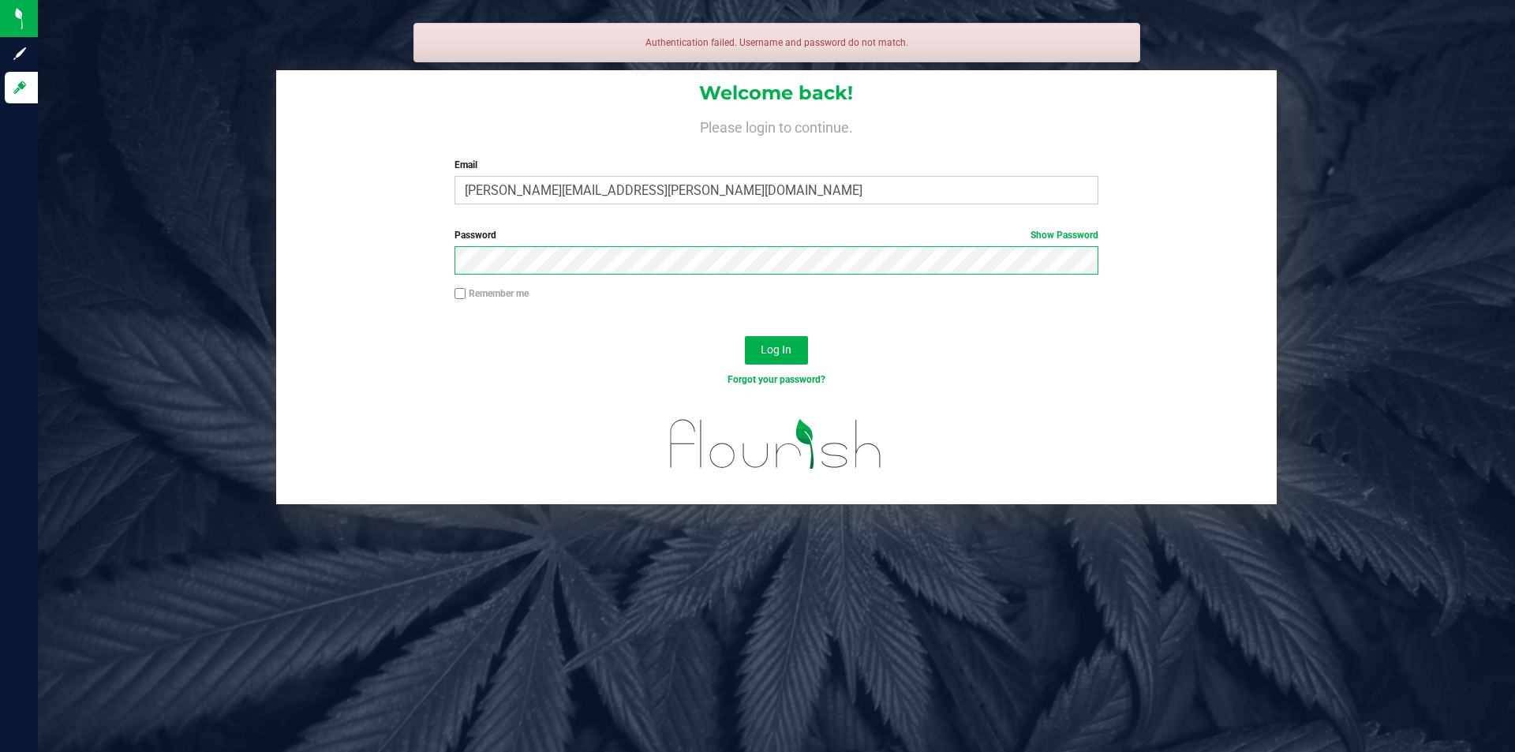
click at [745, 336] on button "Log In" at bounding box center [776, 350] width 63 height 28
